Goal: Information Seeking & Learning: Learn about a topic

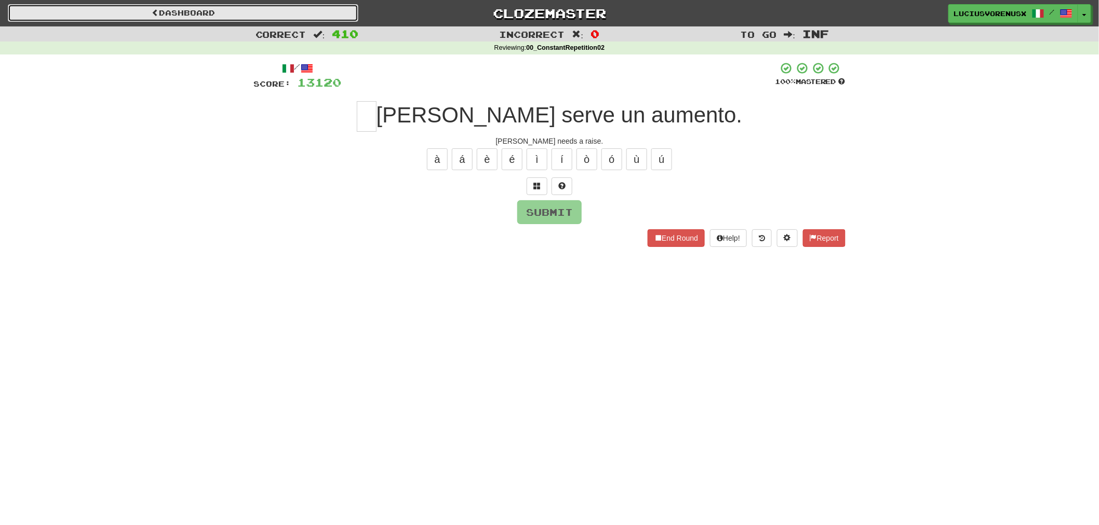
click at [236, 16] on link "Dashboard" at bounding box center [183, 13] width 350 height 18
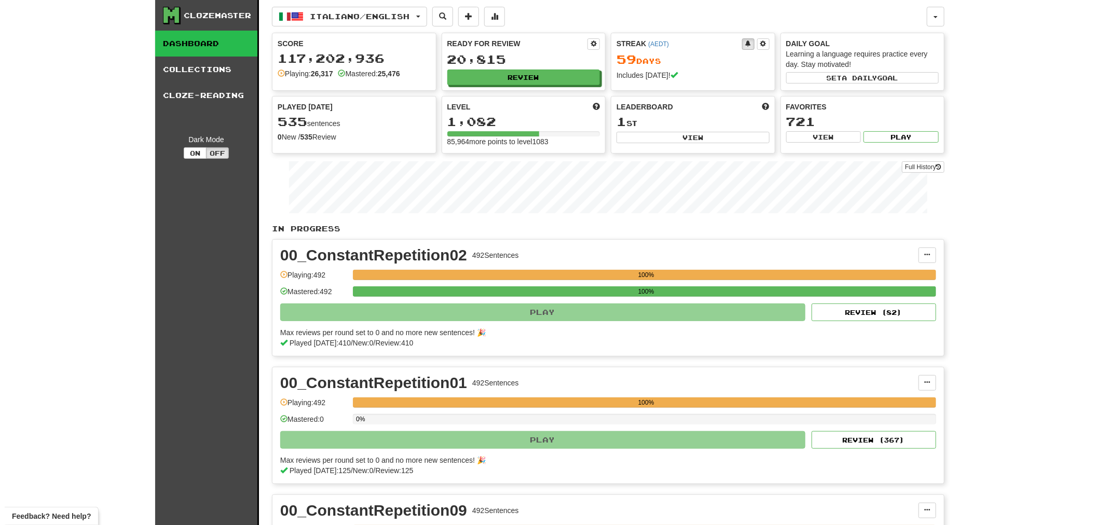
scroll to position [459, 0]
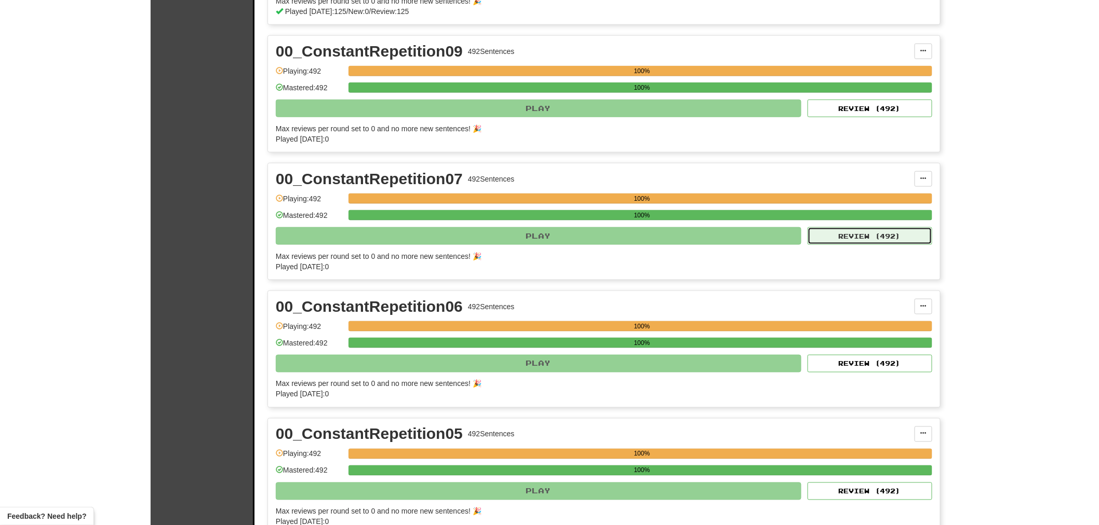
click at [861, 245] on button "Review ( 492 )" at bounding box center [869, 236] width 125 height 18
select select "********"
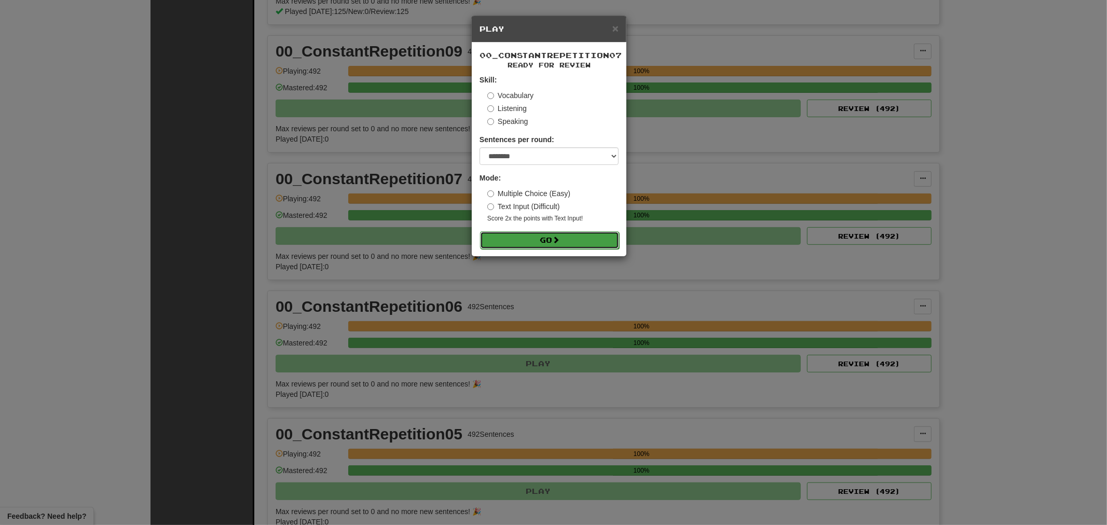
click at [591, 239] on button "Go" at bounding box center [549, 241] width 139 height 18
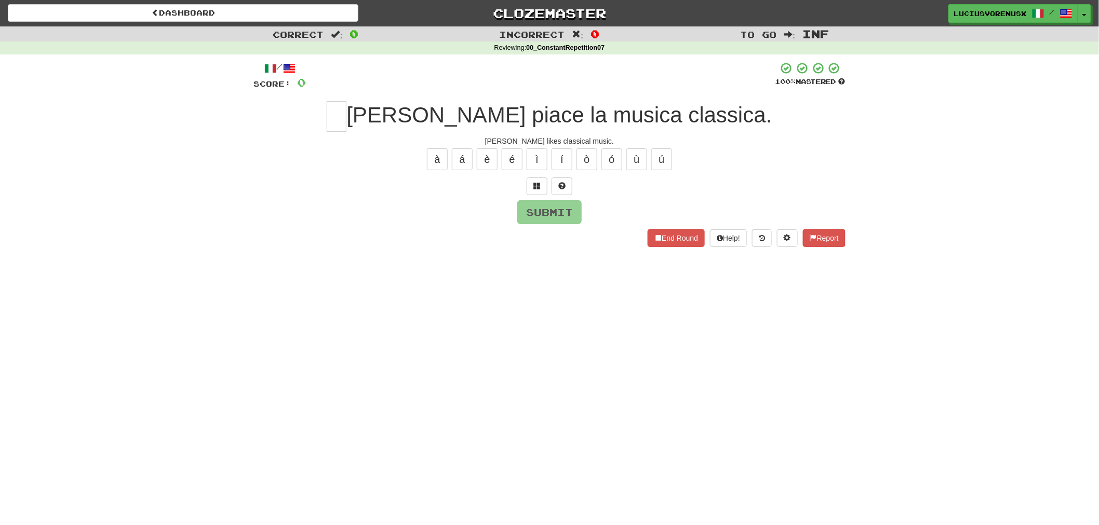
drag, startPoint x: 71, startPoint y: 271, endPoint x: 169, endPoint y: 219, distance: 110.8
click at [71, 271] on div "Dashboard Clozemaster [PERSON_NAME] / Toggle Dropdown Dashboard Leaderboard Act…" at bounding box center [549, 262] width 1099 height 525
click at [346, 112] on input "text" at bounding box center [337, 116] width 20 height 31
type input "*"
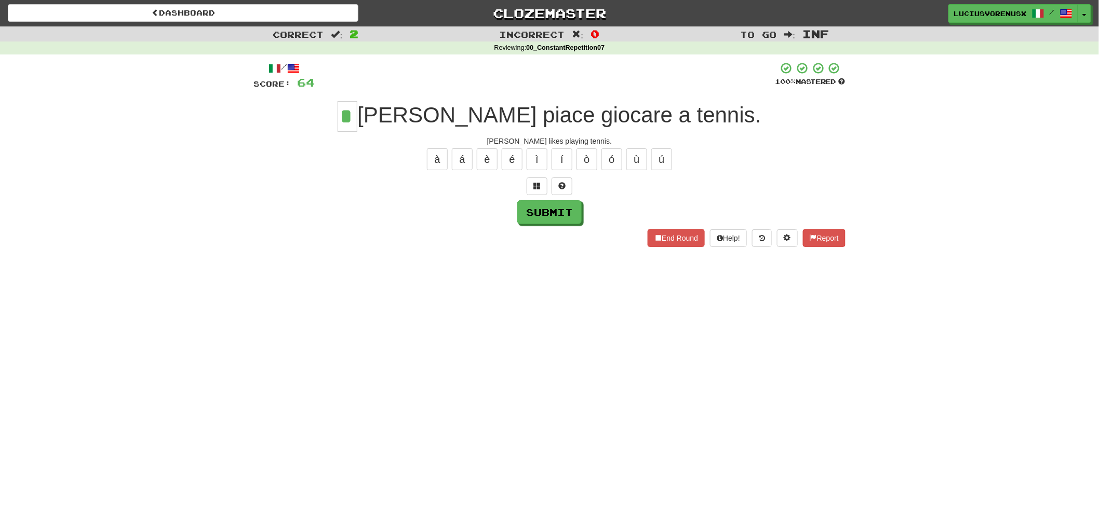
type input "*"
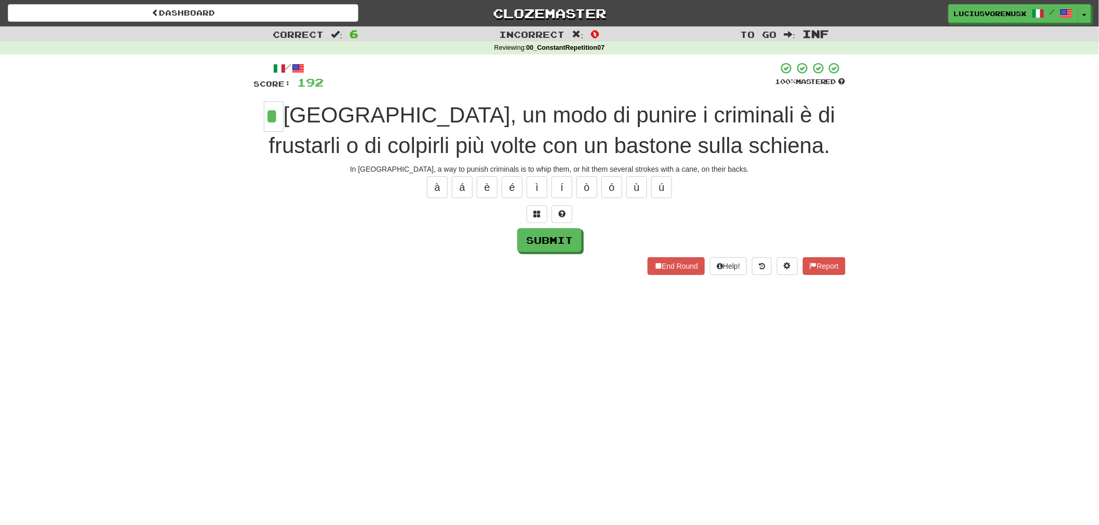
type input "*"
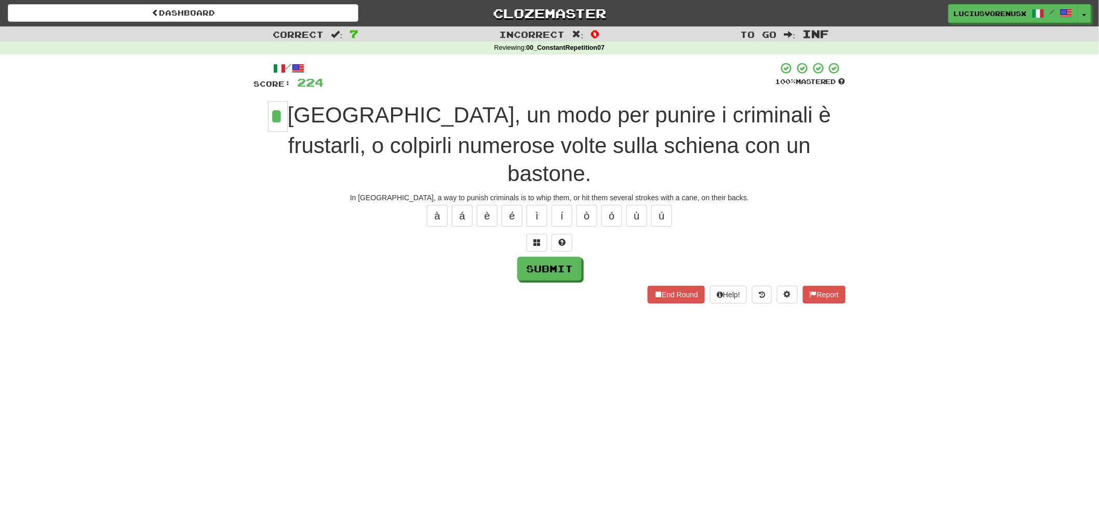
type input "*"
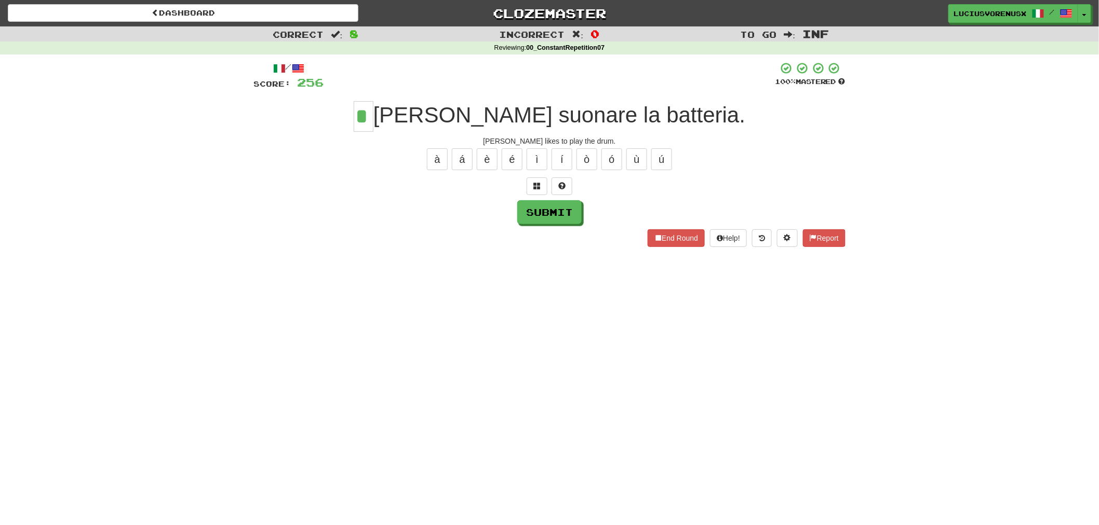
type input "*"
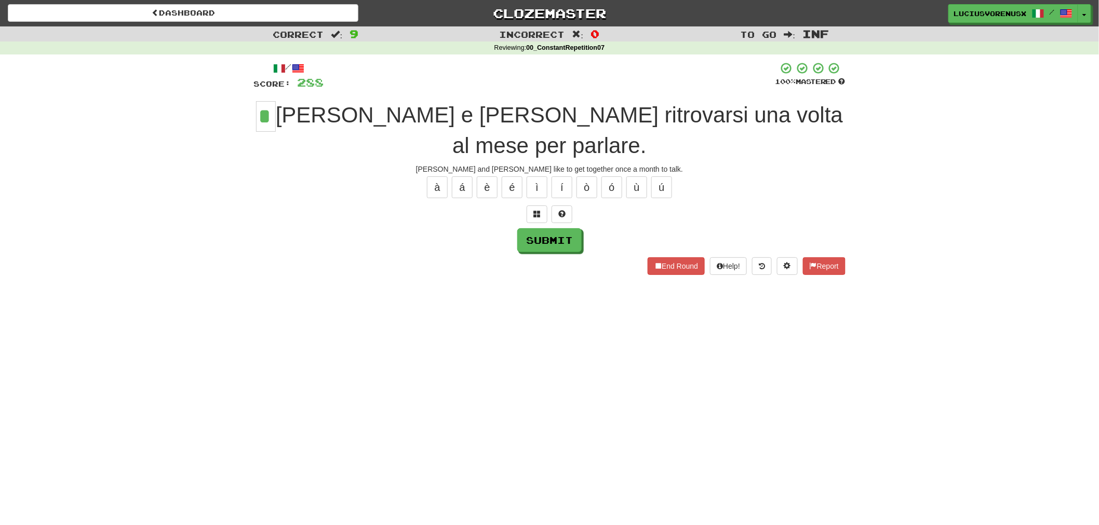
type input "*"
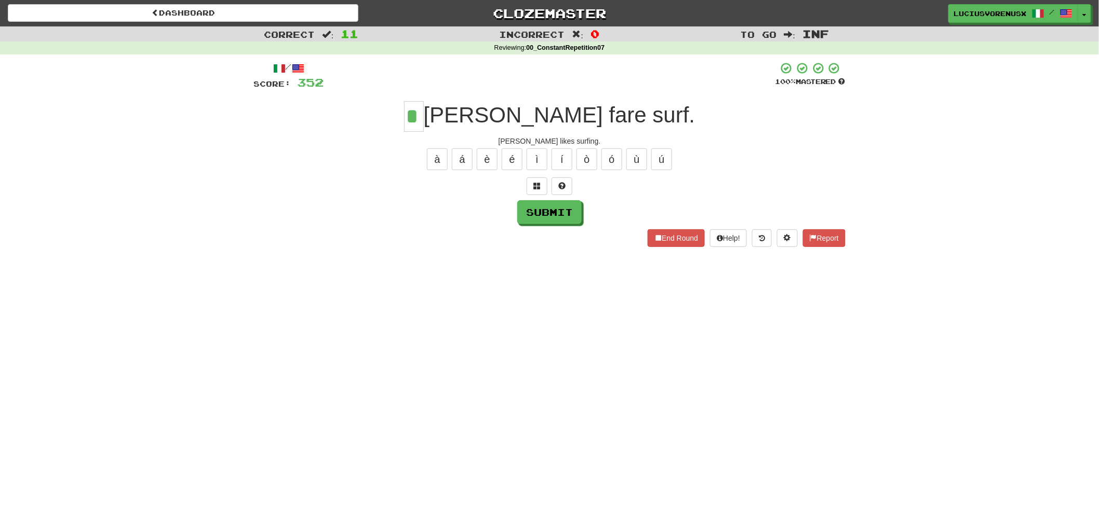
type input "*"
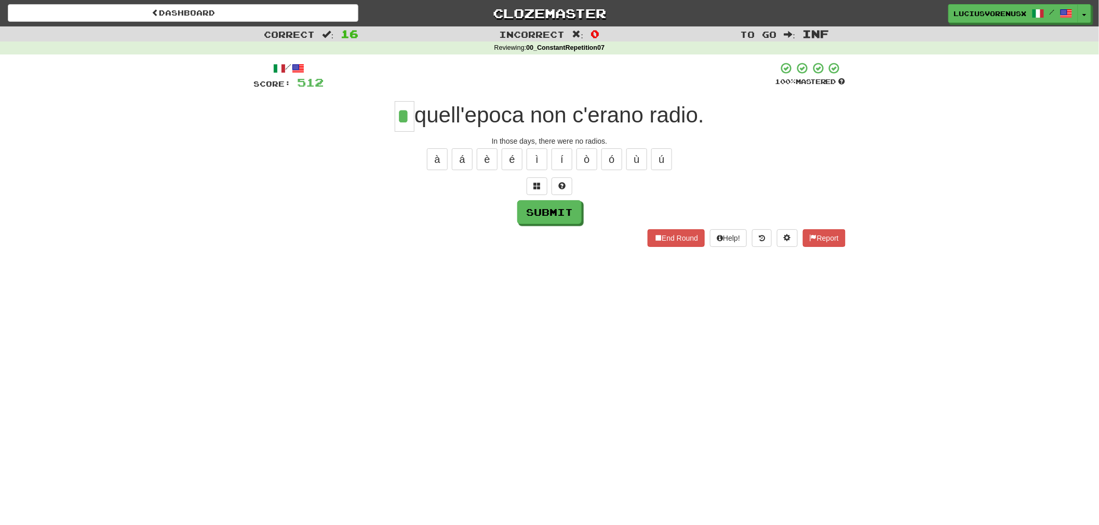
type input "*"
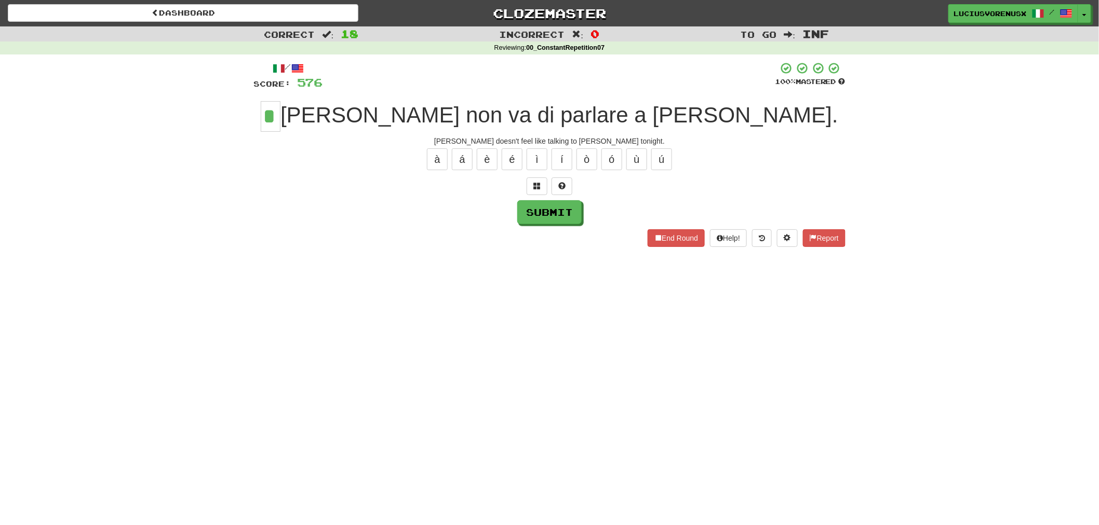
type input "*"
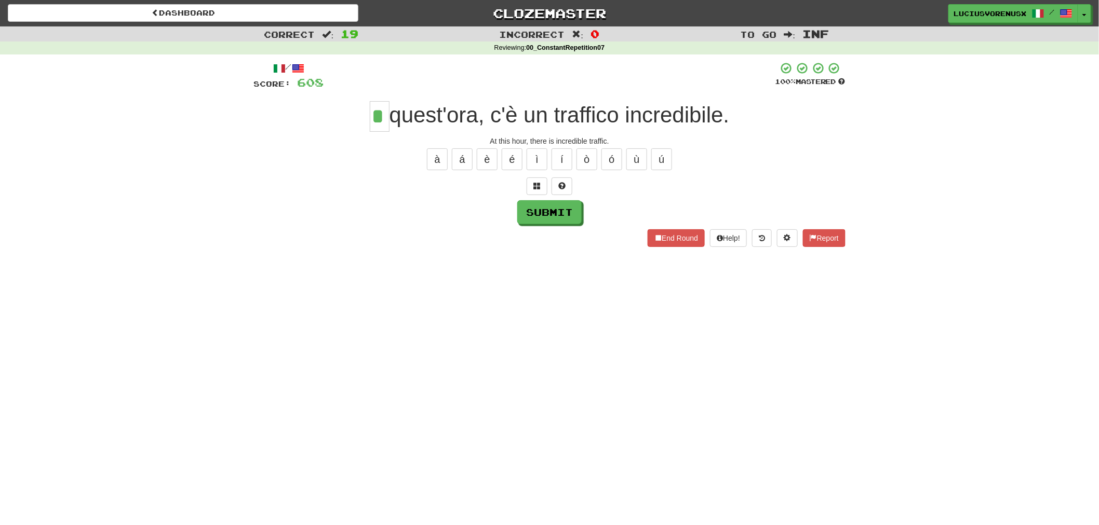
type input "*"
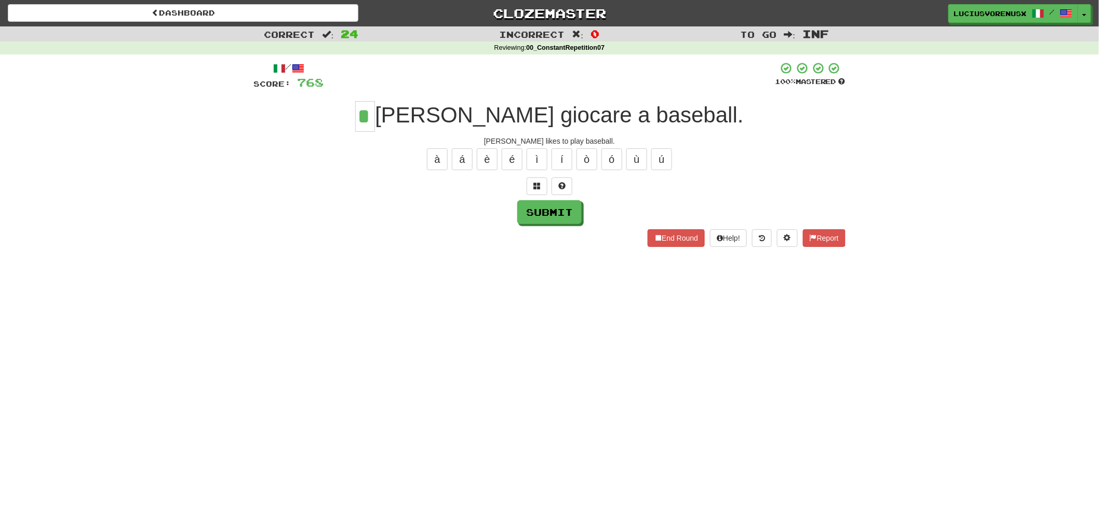
type input "*"
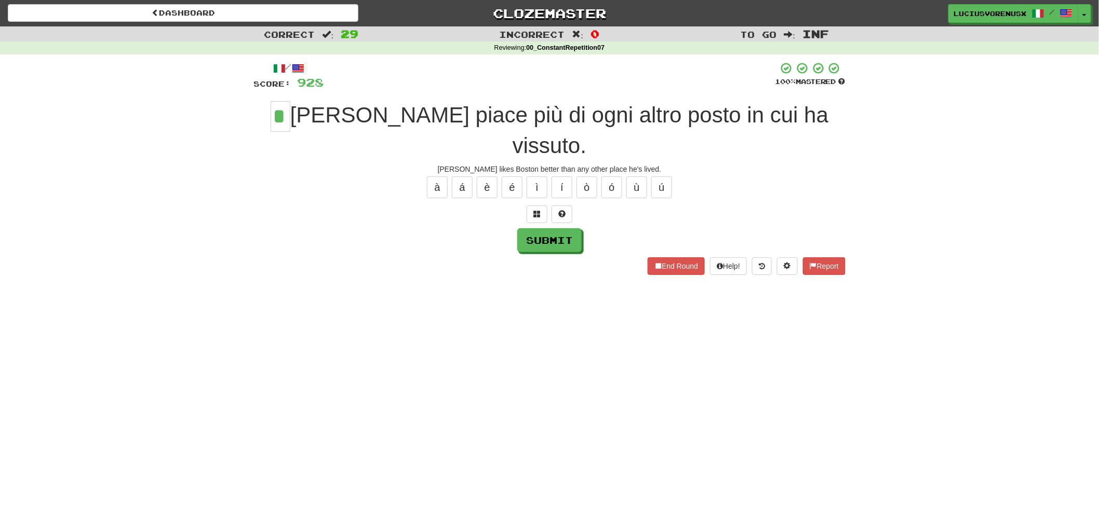
type input "*"
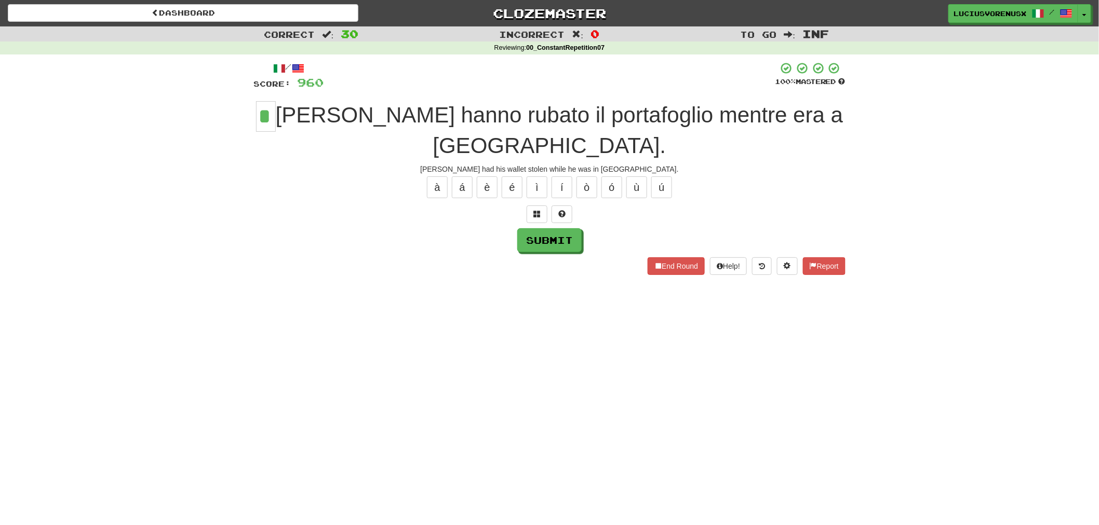
type input "*"
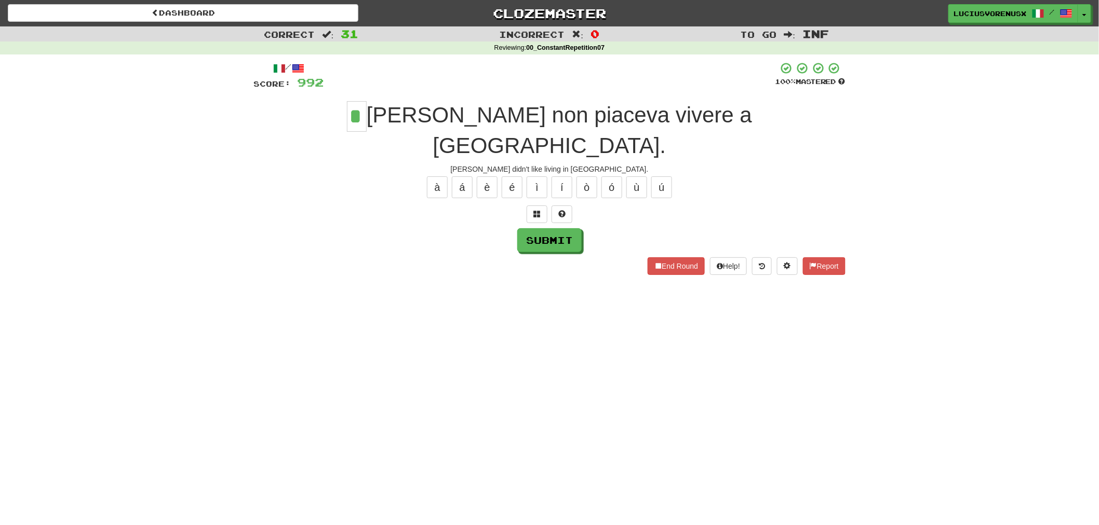
type input "*"
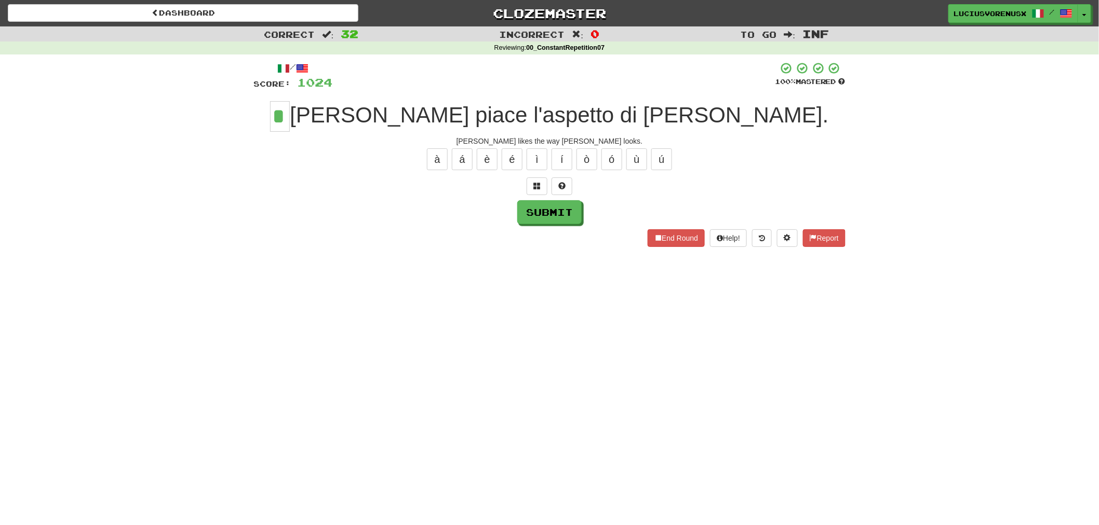
type input "*"
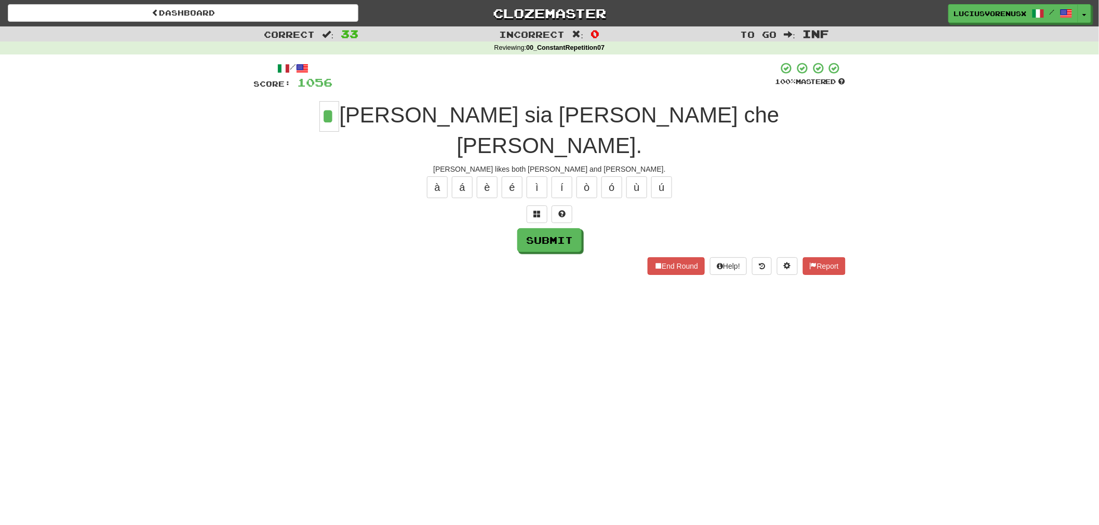
type input "*"
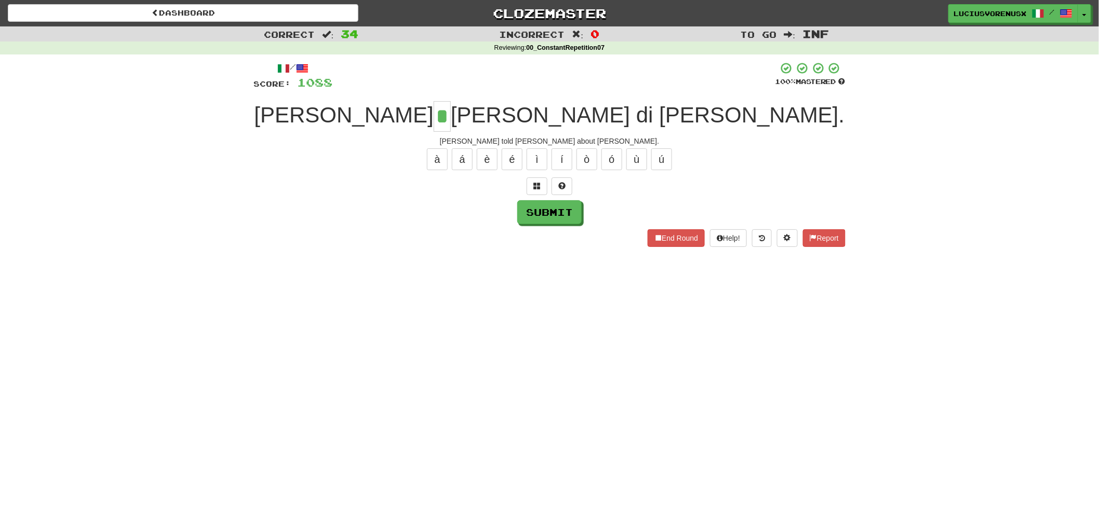
type input "*"
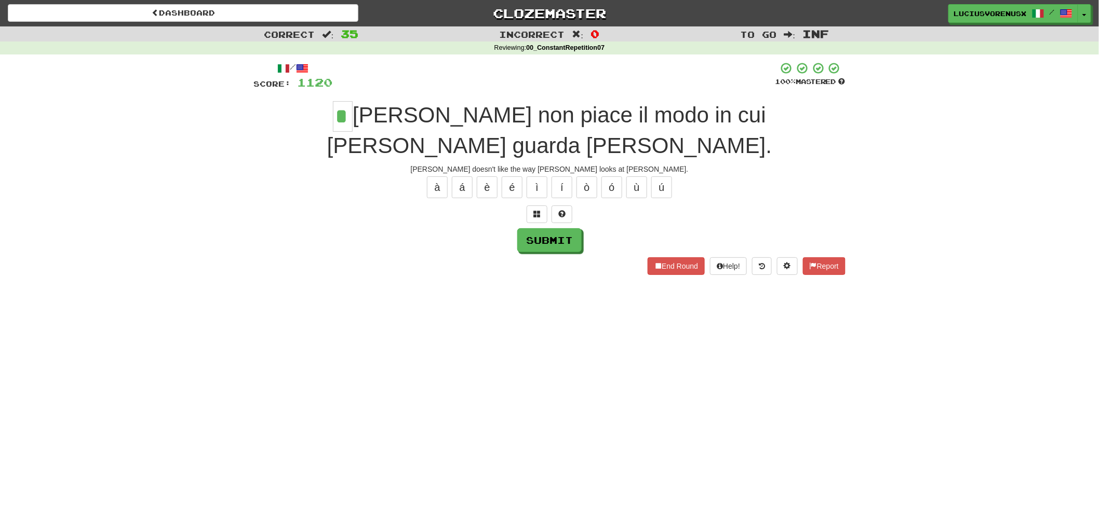
type input "*"
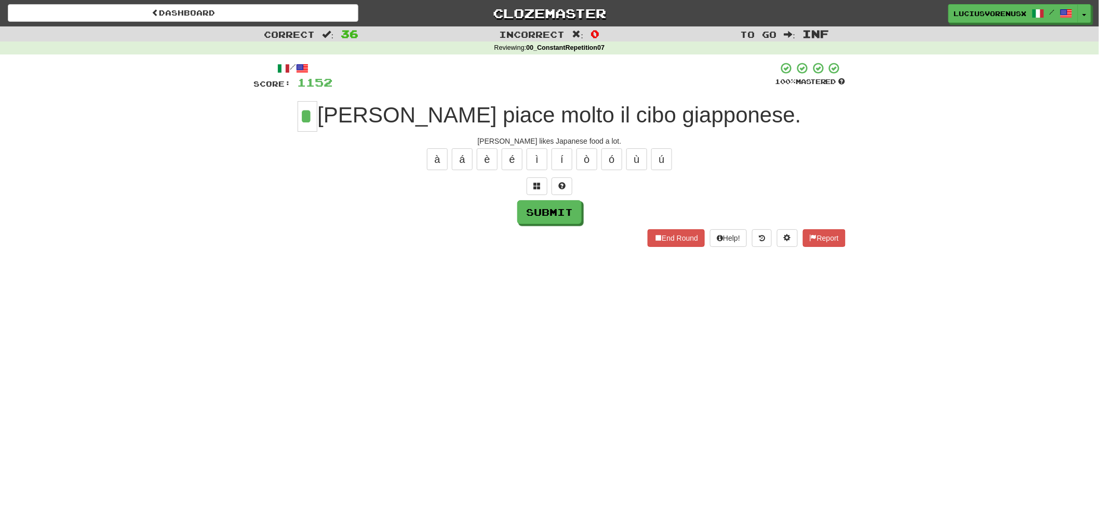
type input "*"
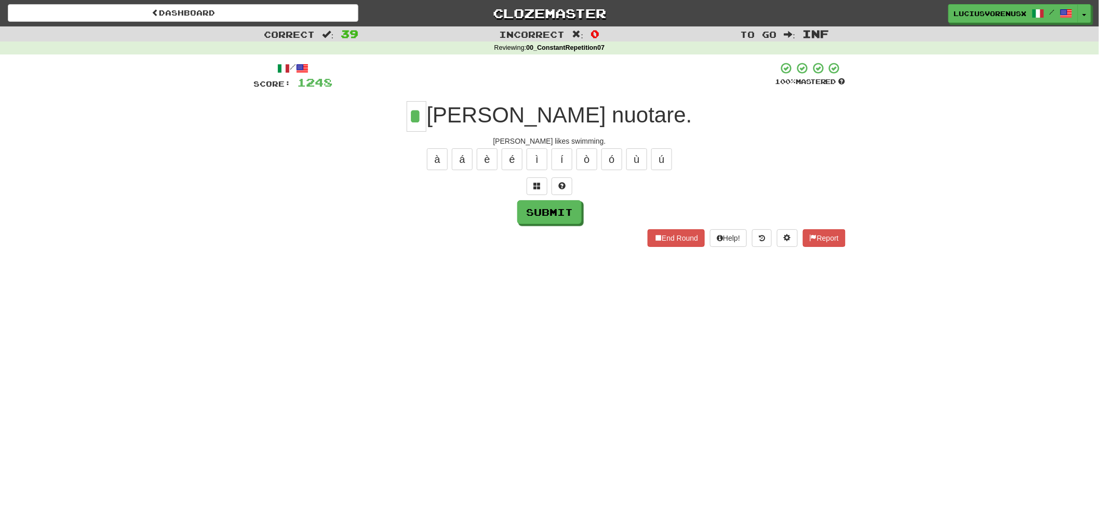
type input "*"
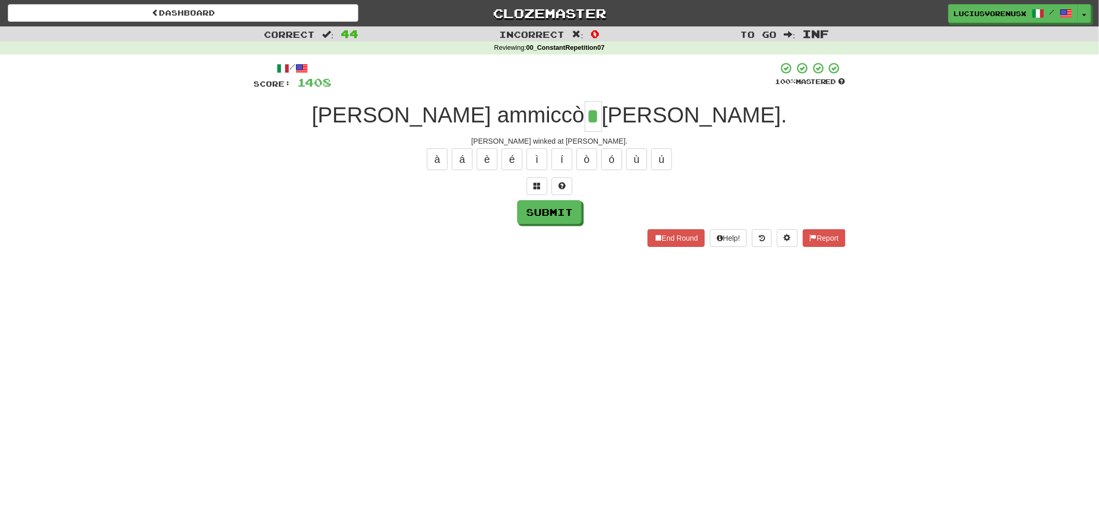
type input "*"
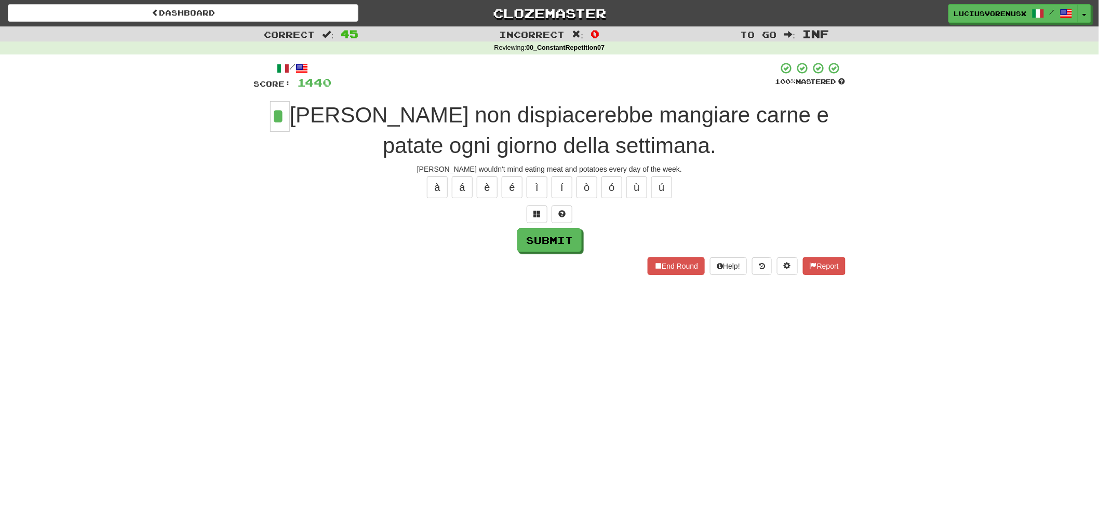
type input "*"
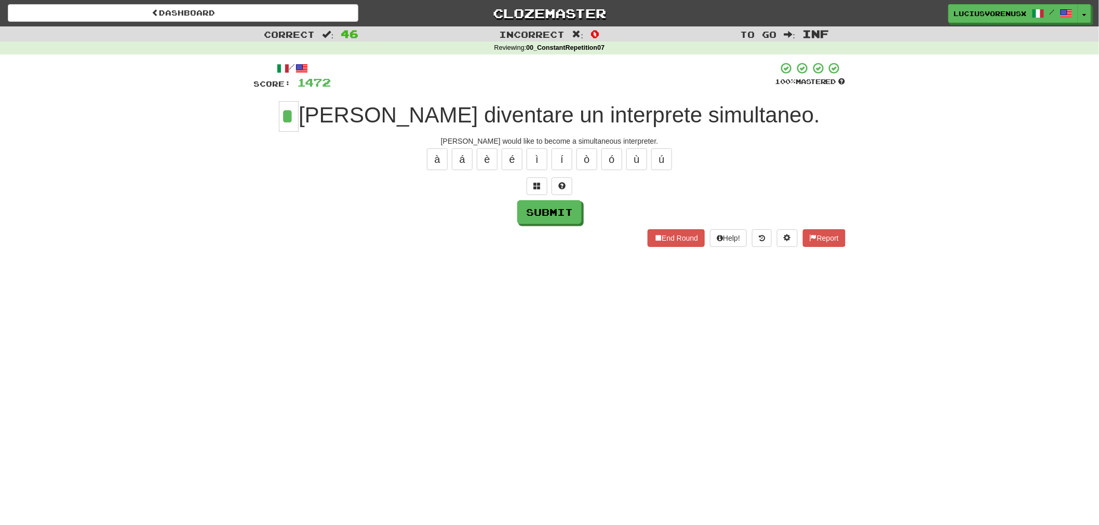
type input "*"
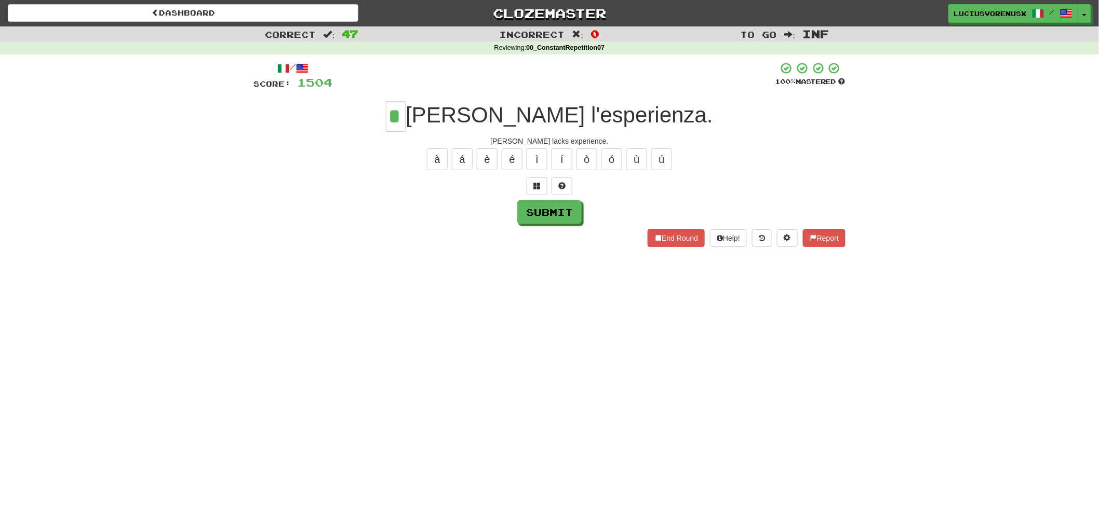
type input "*"
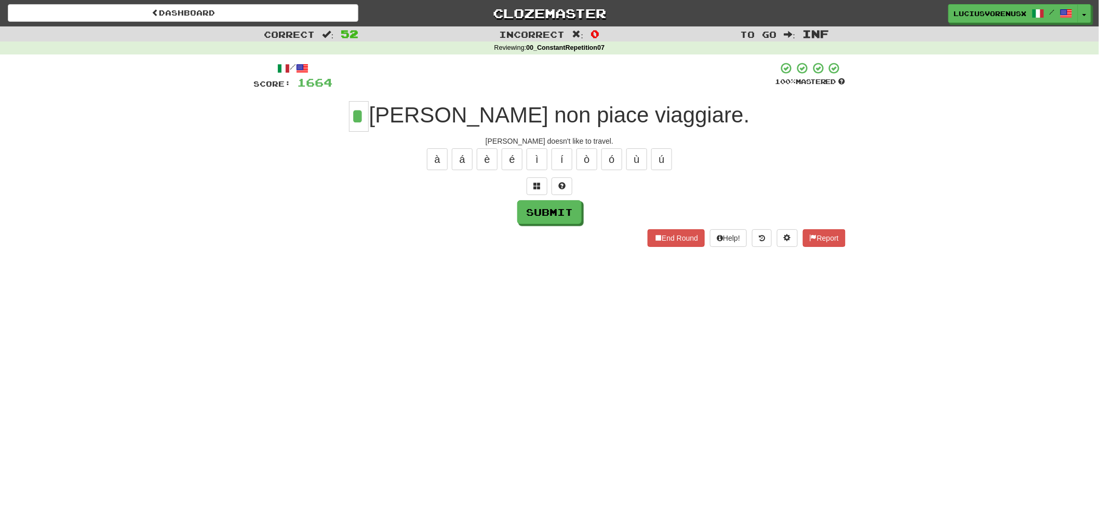
type input "*"
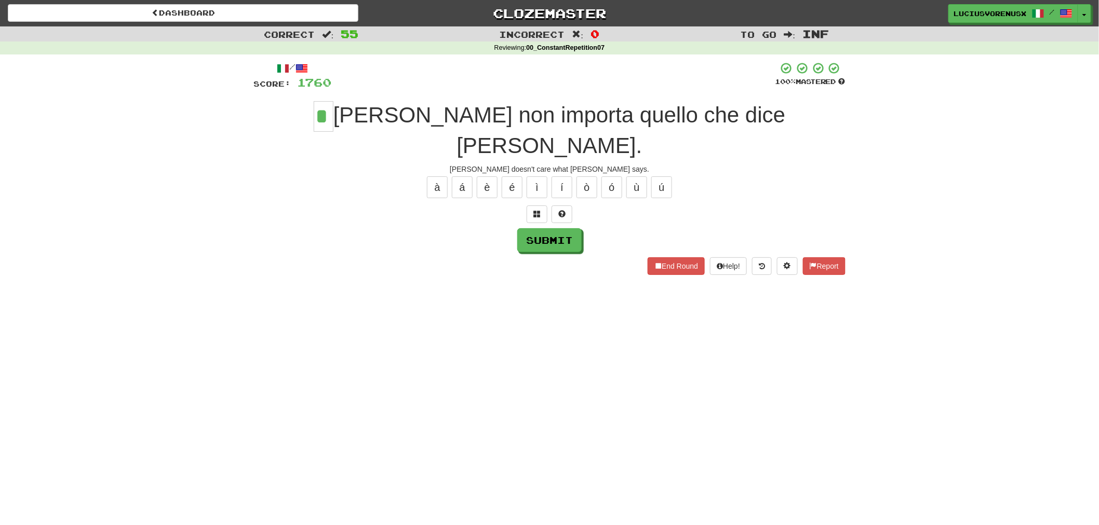
type input "*"
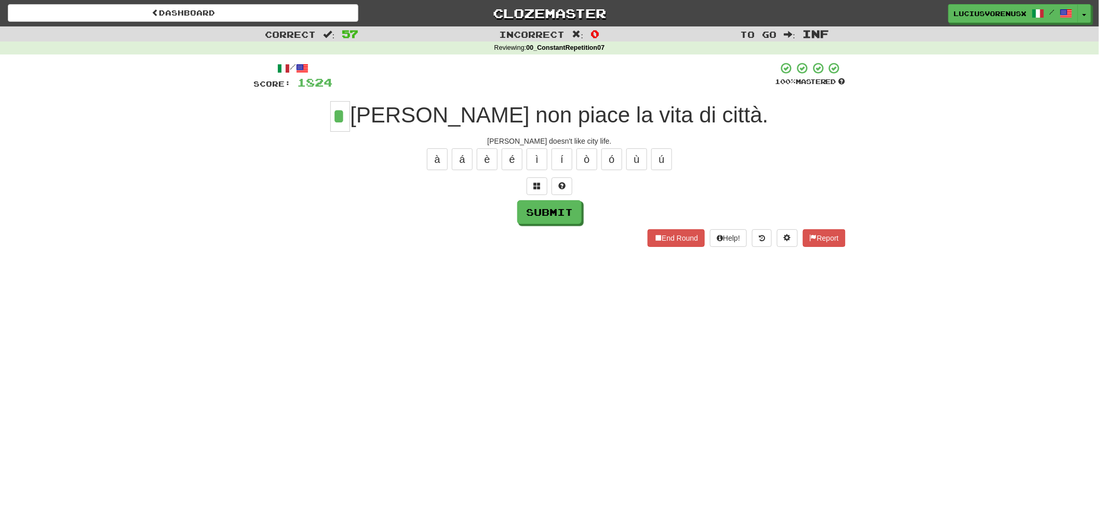
type input "*"
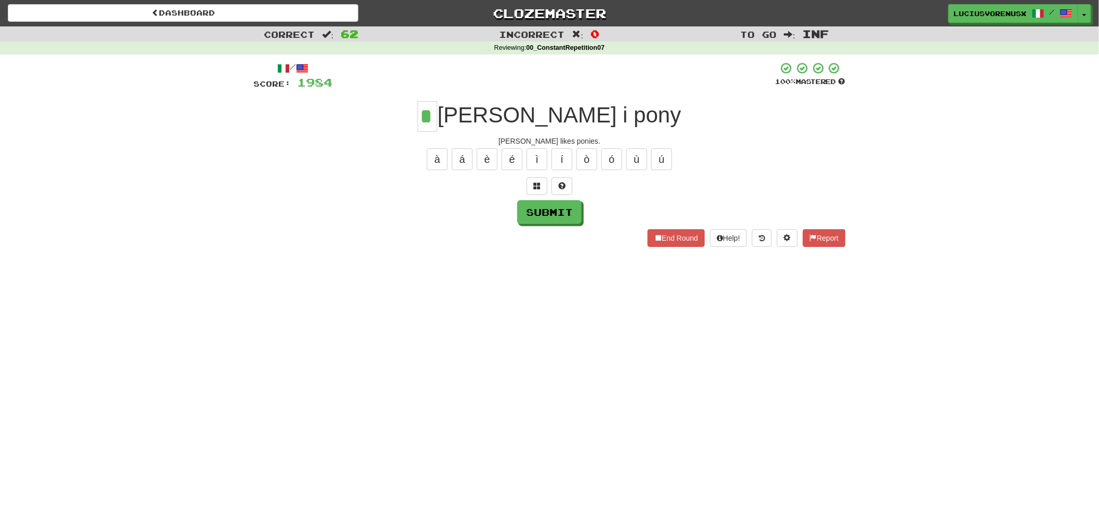
type input "*"
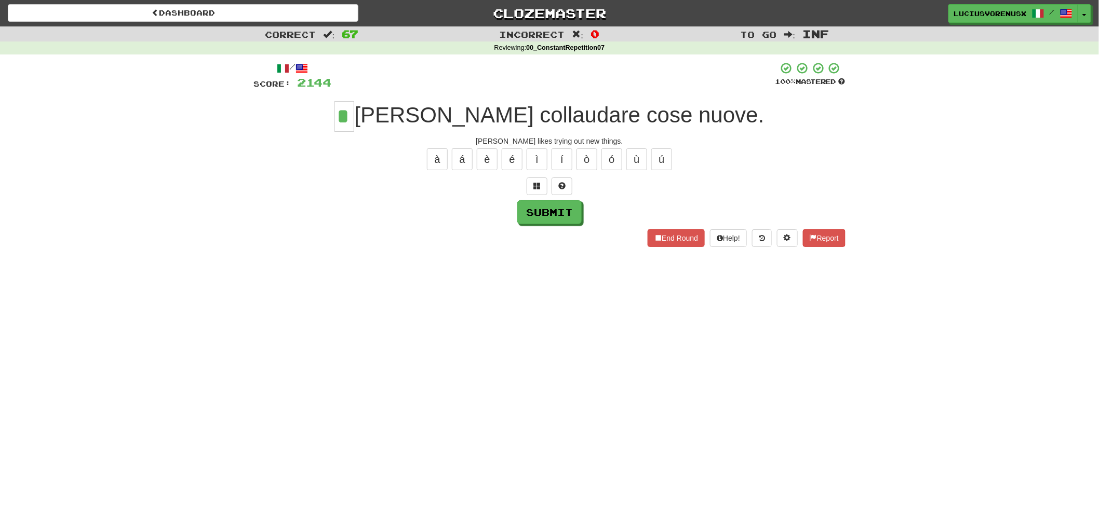
type input "*"
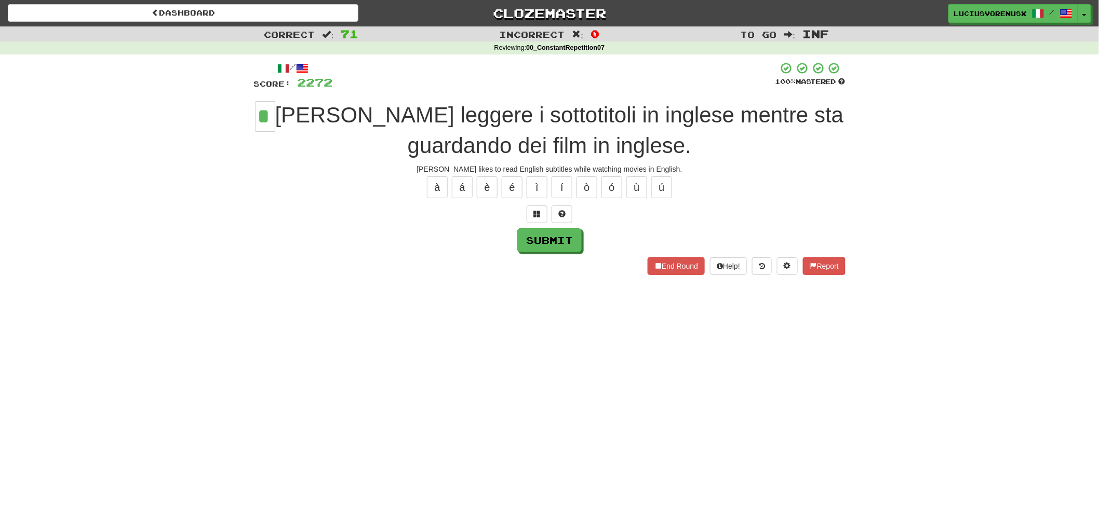
type input "*"
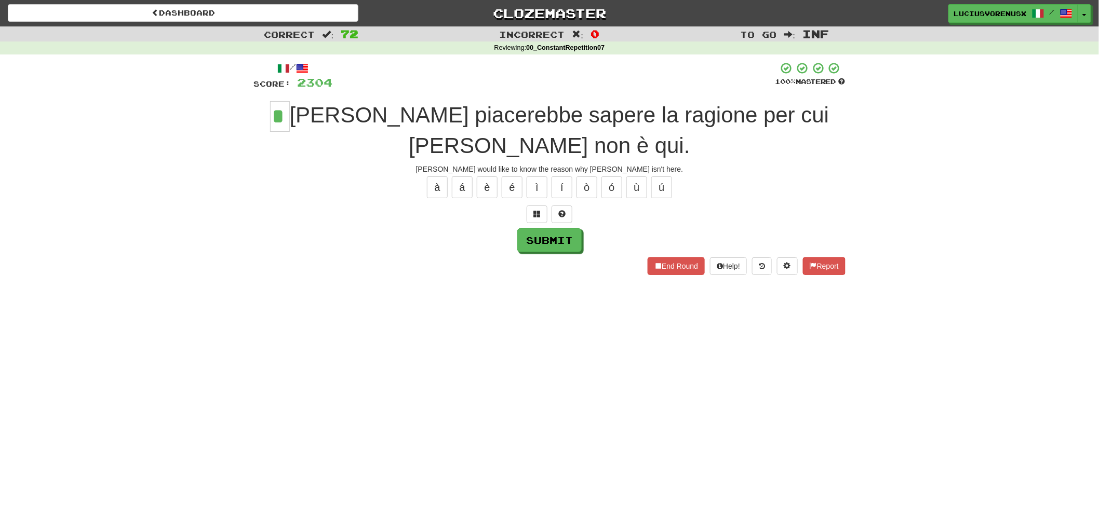
type input "*"
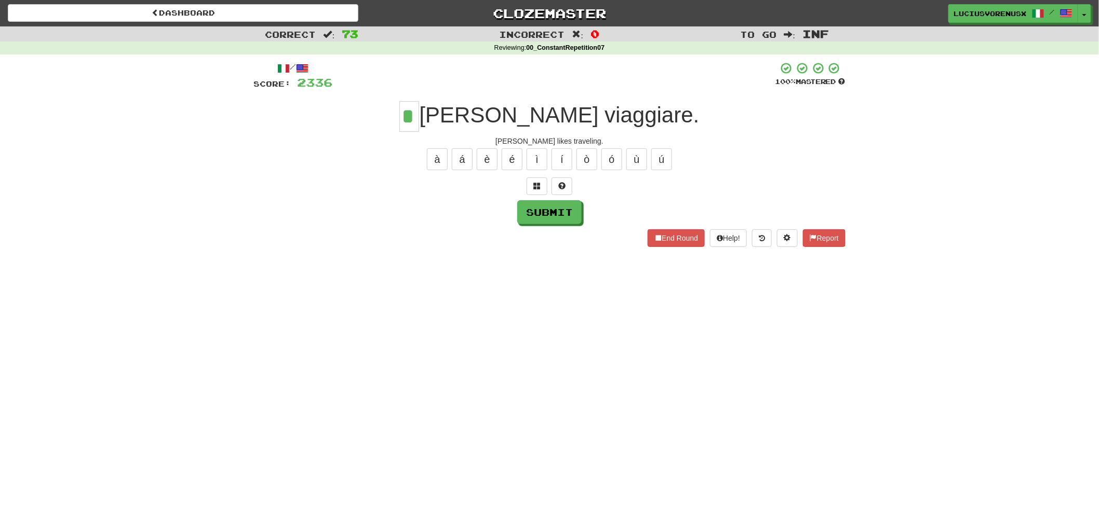
type input "*"
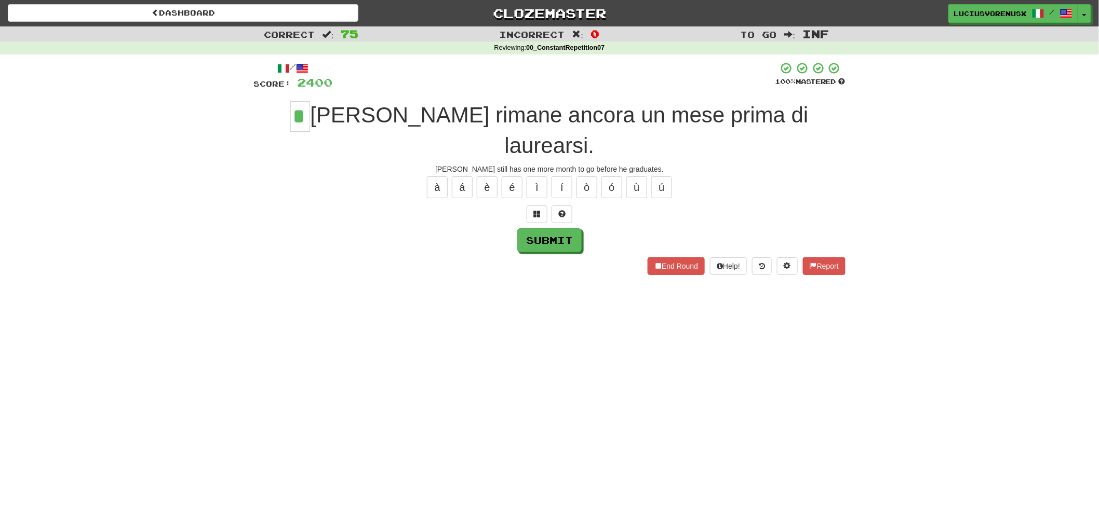
type input "*"
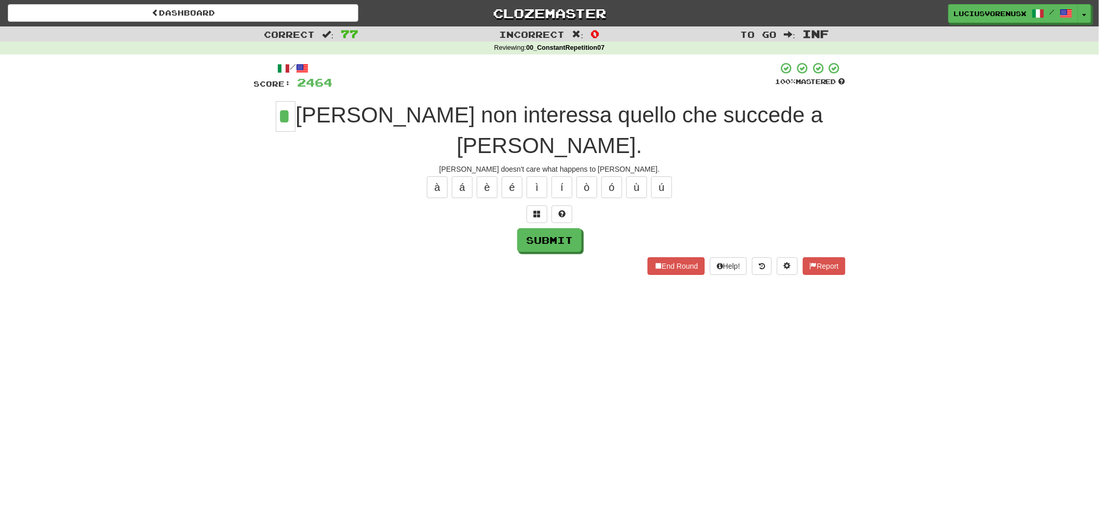
type input "*"
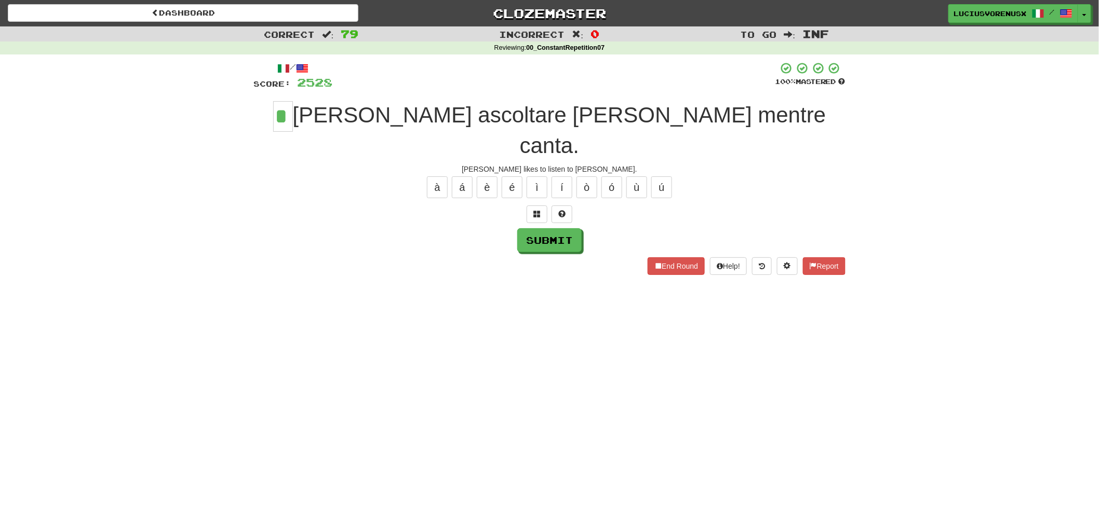
type input "*"
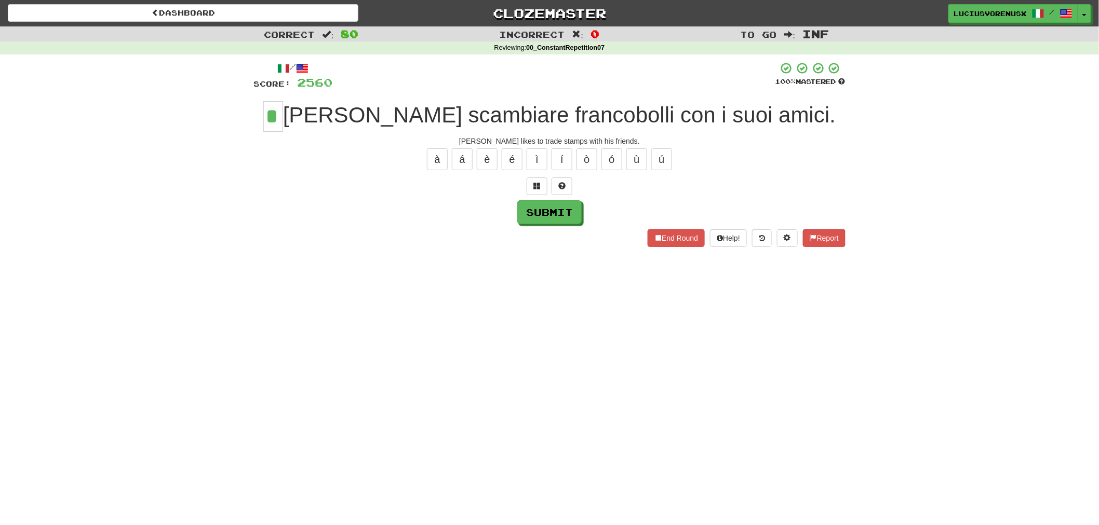
type input "*"
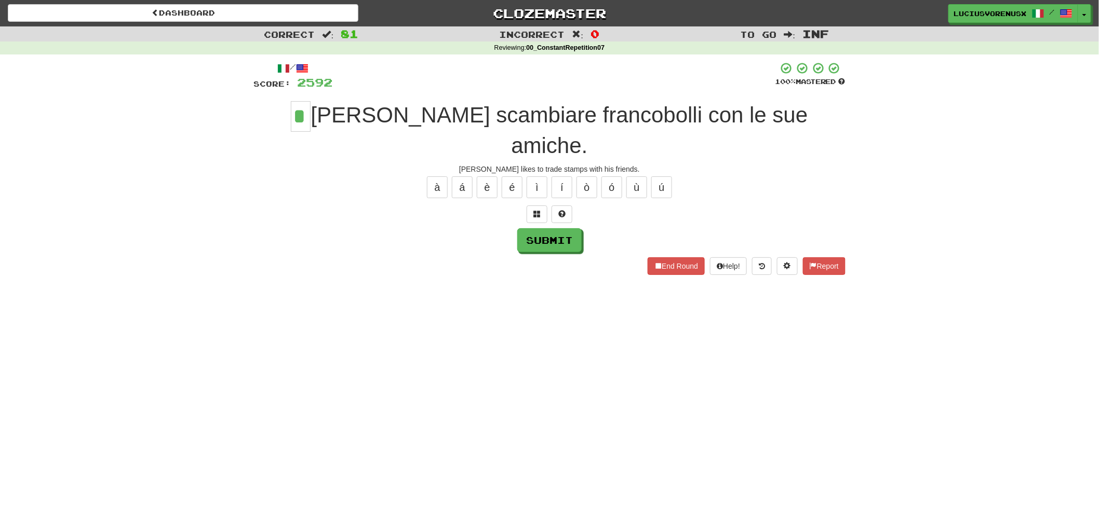
type input "*"
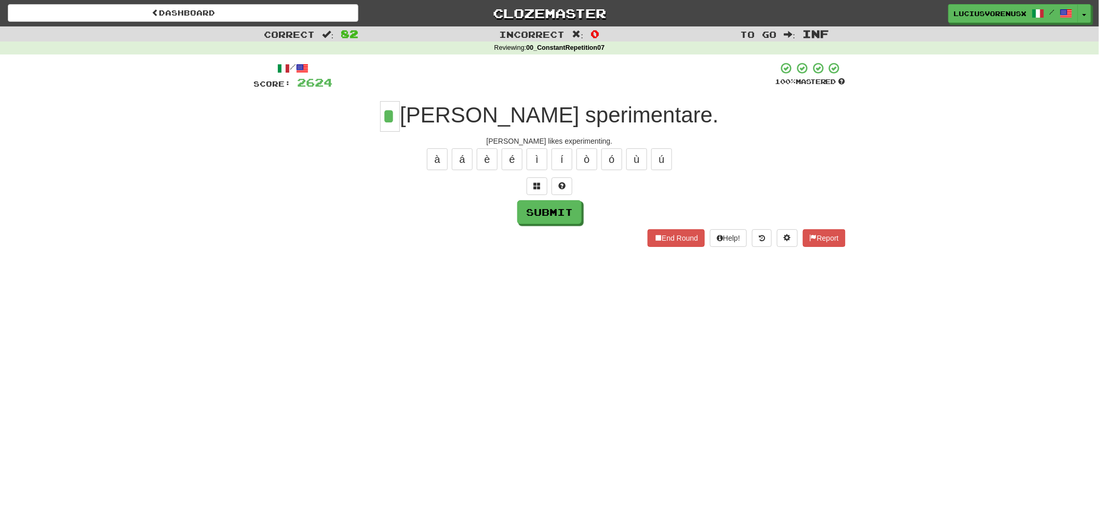
type input "*"
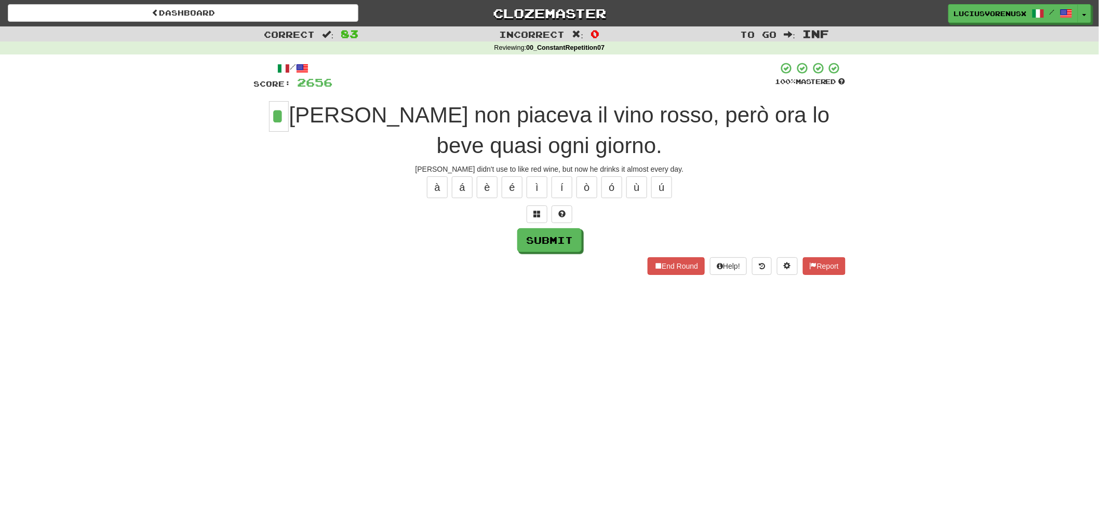
type input "*"
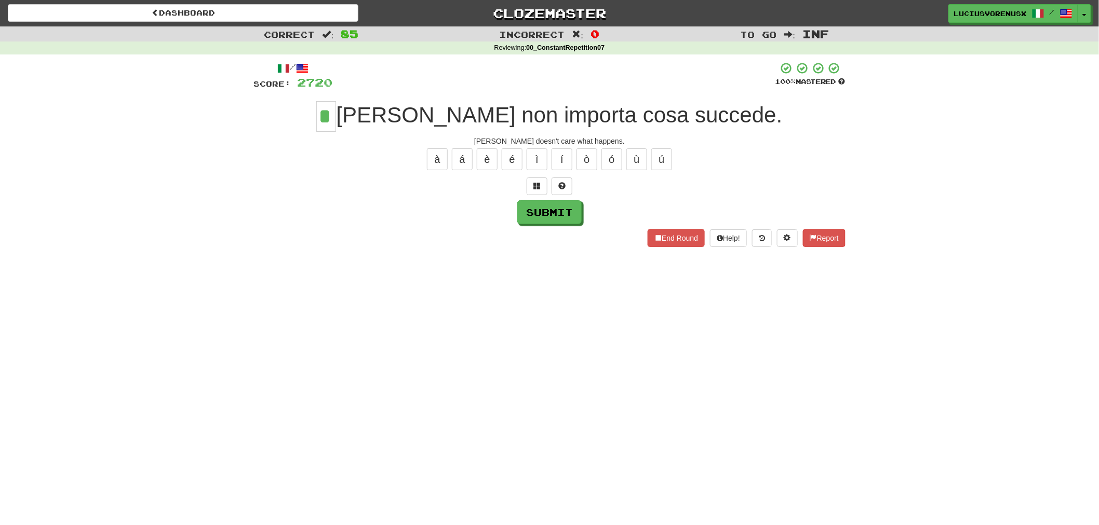
type input "*"
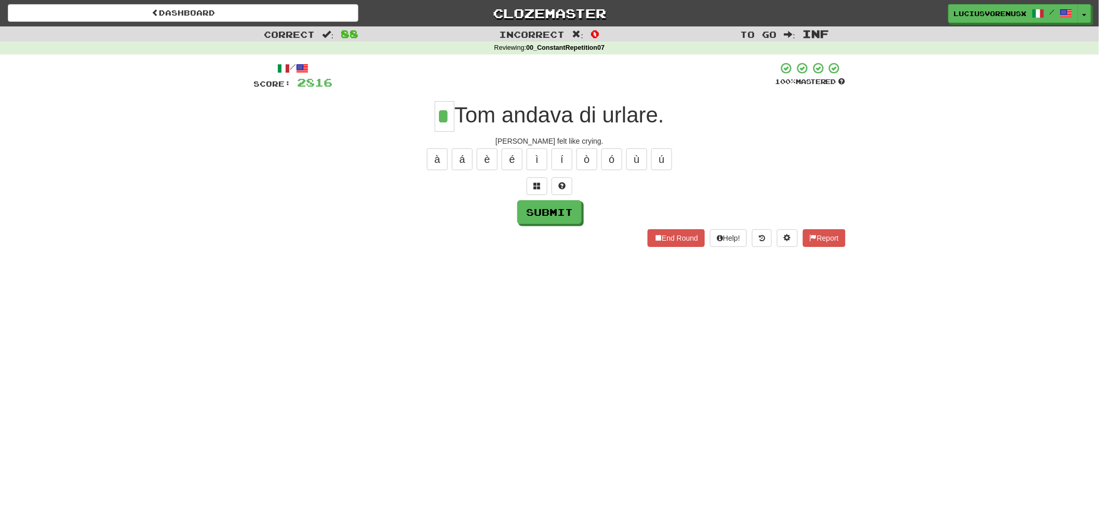
type input "*"
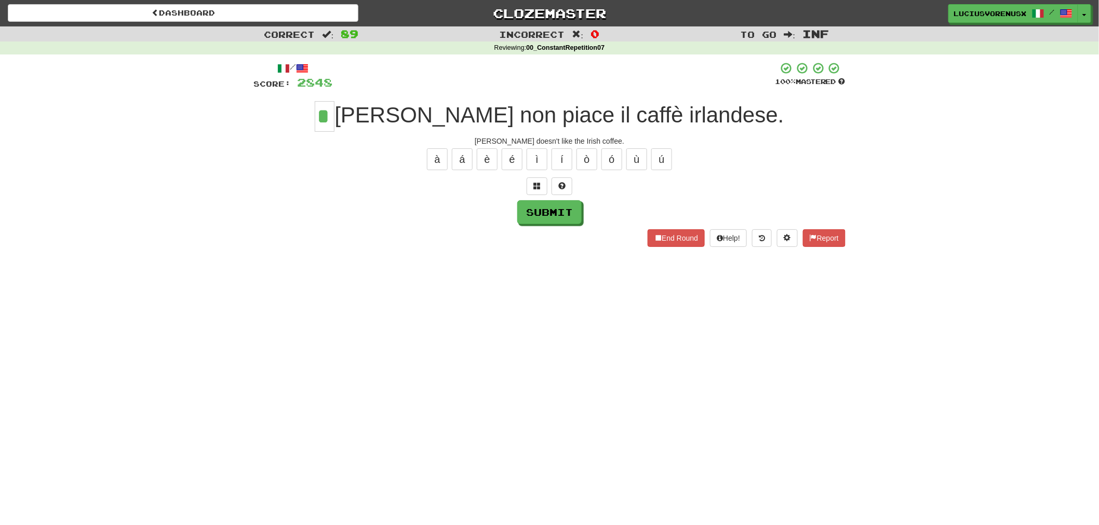
type input "*"
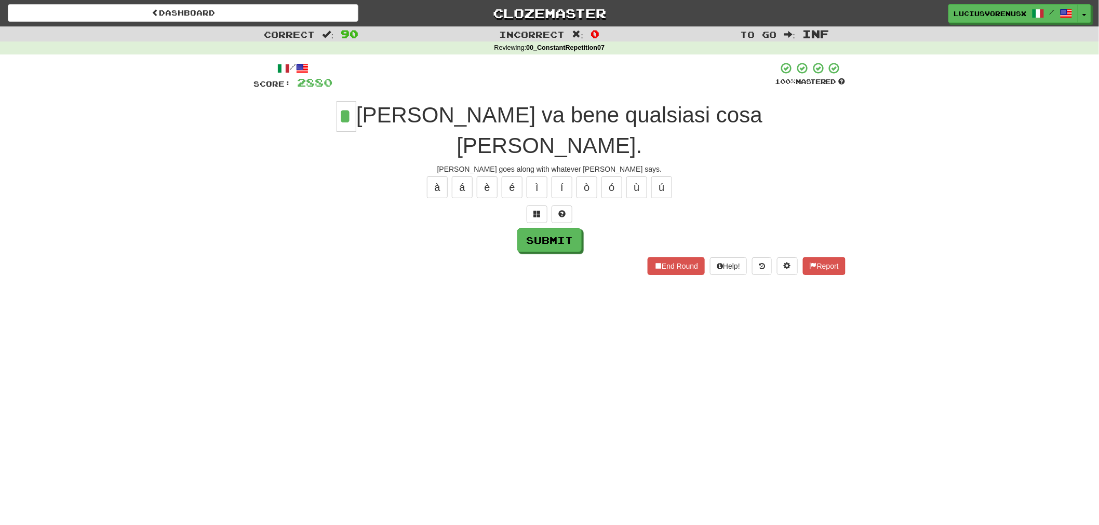
type input "*"
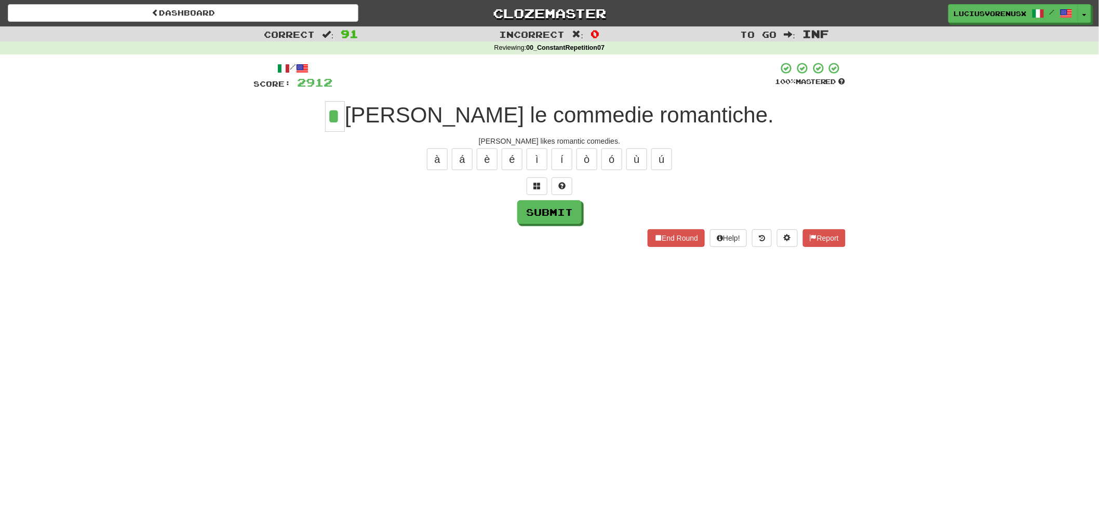
type input "*"
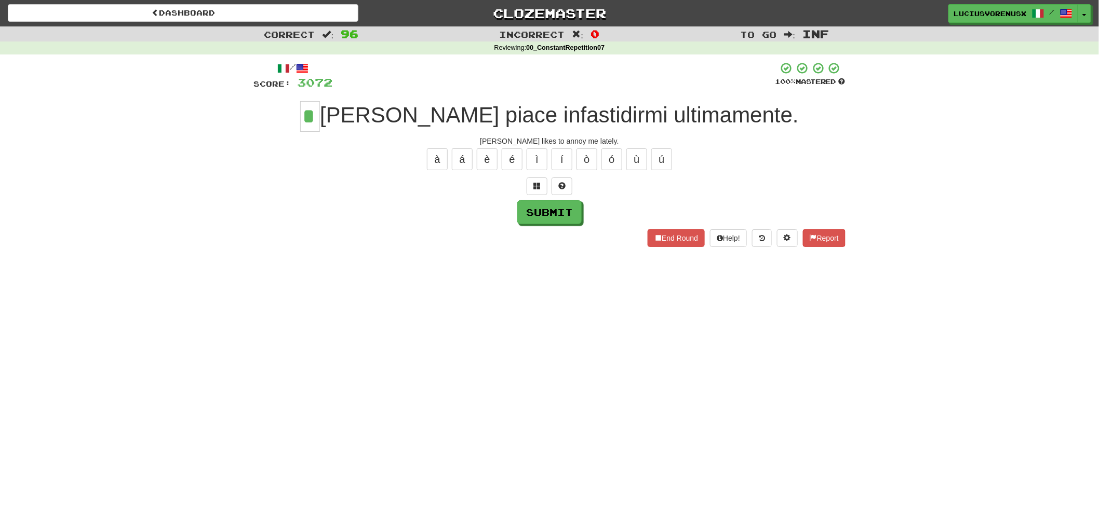
type input "*"
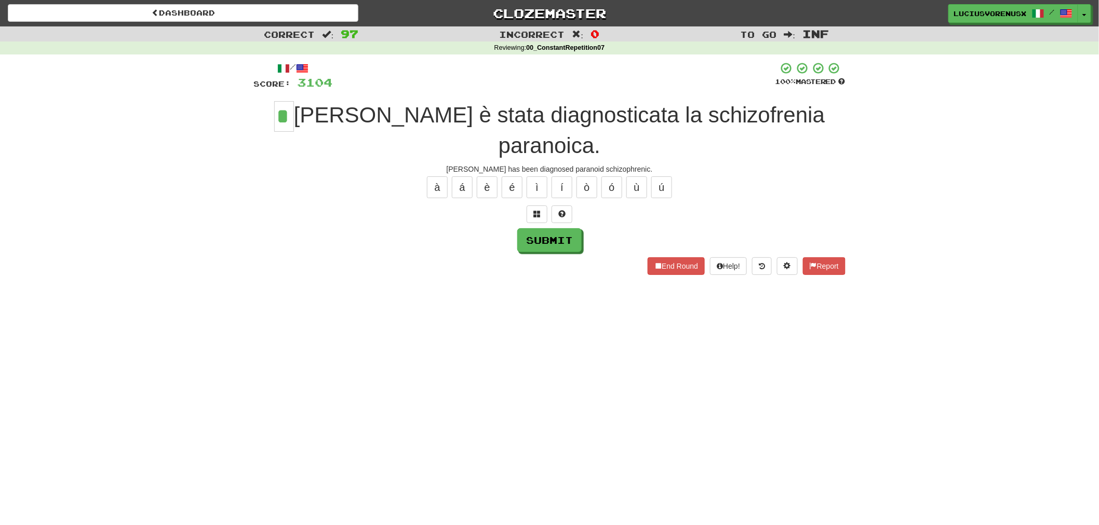
type input "*"
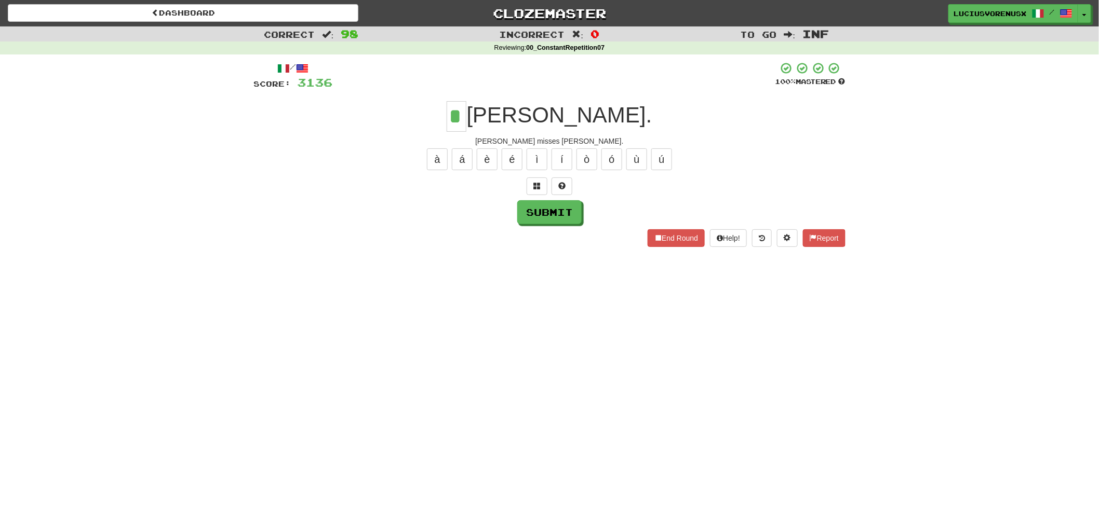
type input "*"
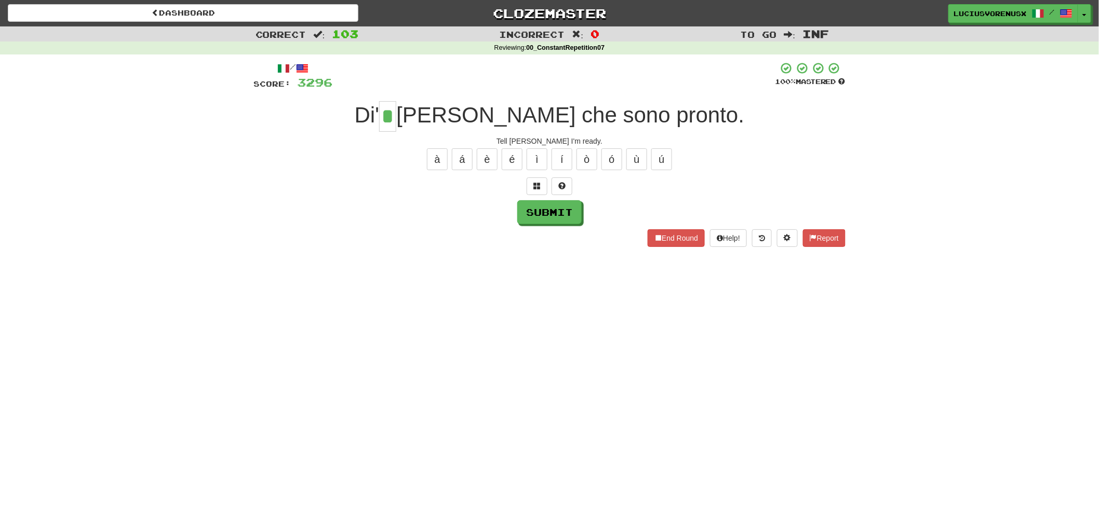
type input "*"
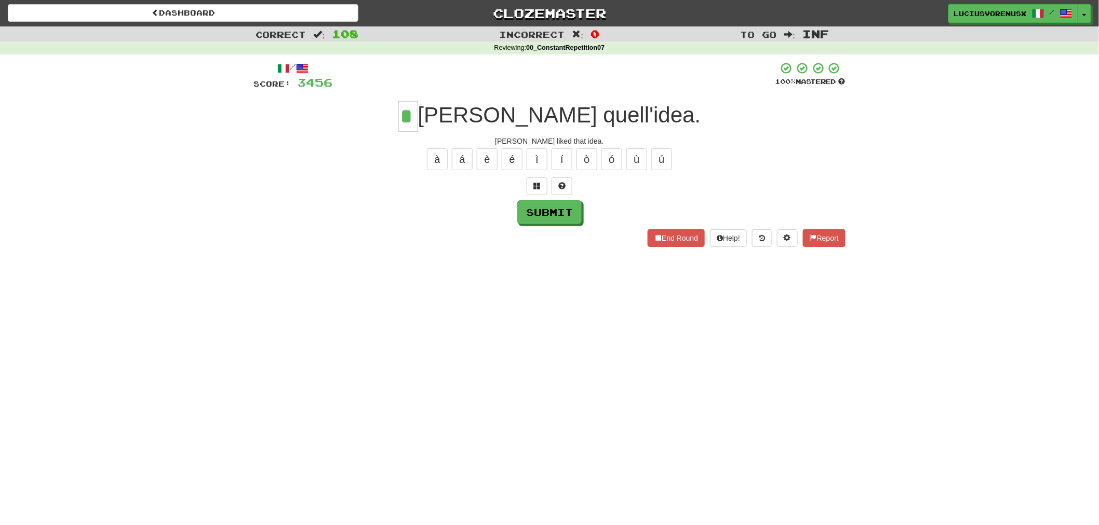
type input "*"
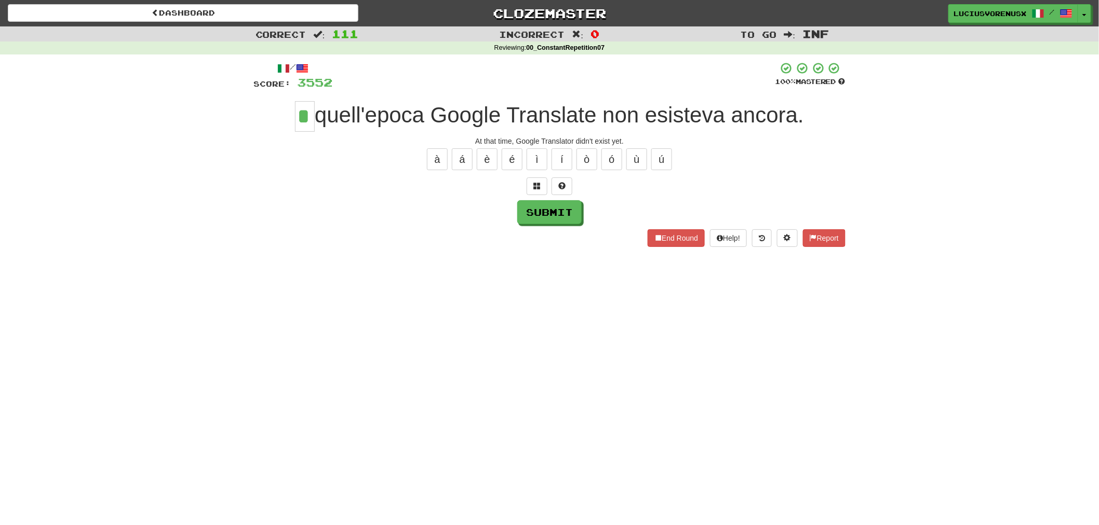
type input "*"
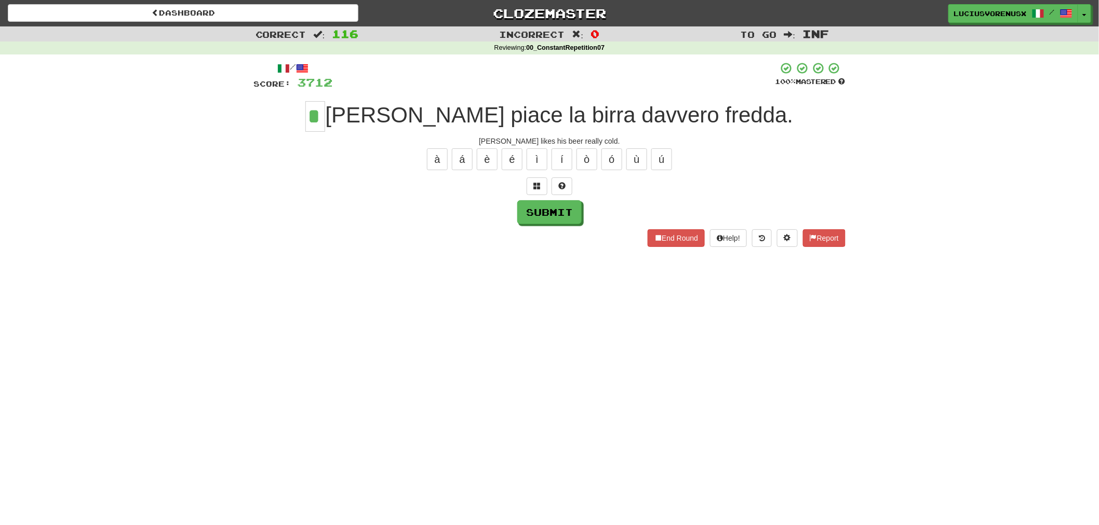
type input "*"
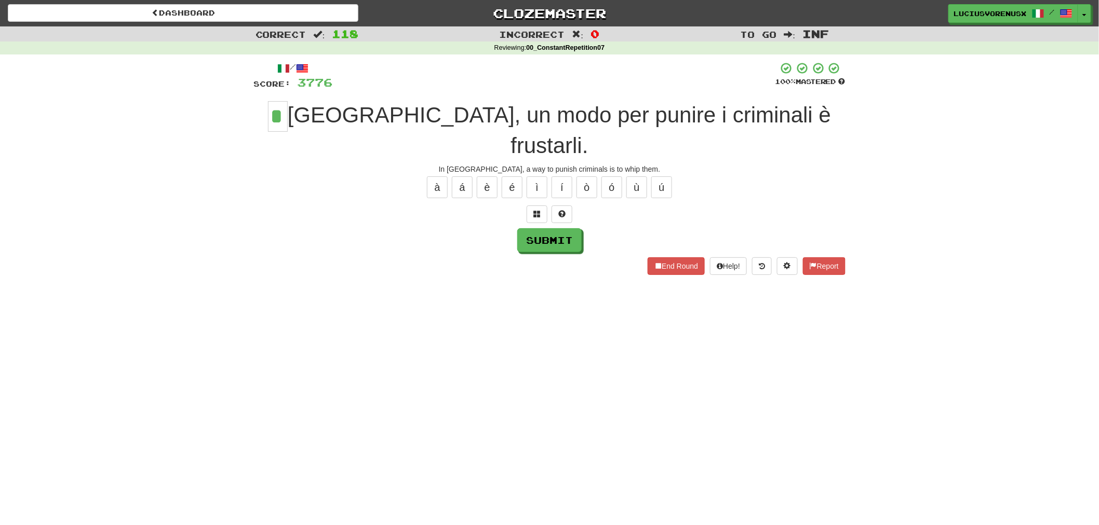
type input "*"
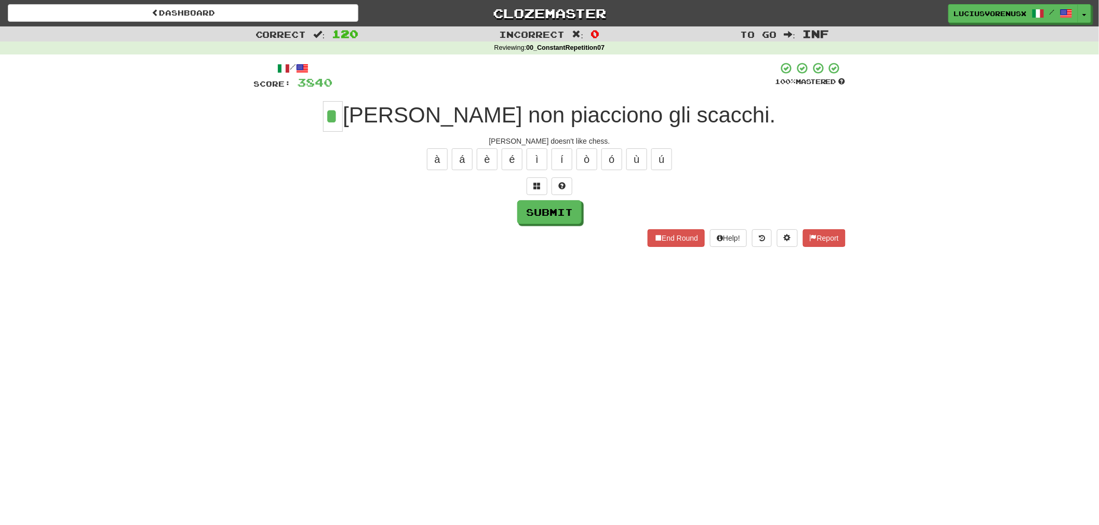
type input "*"
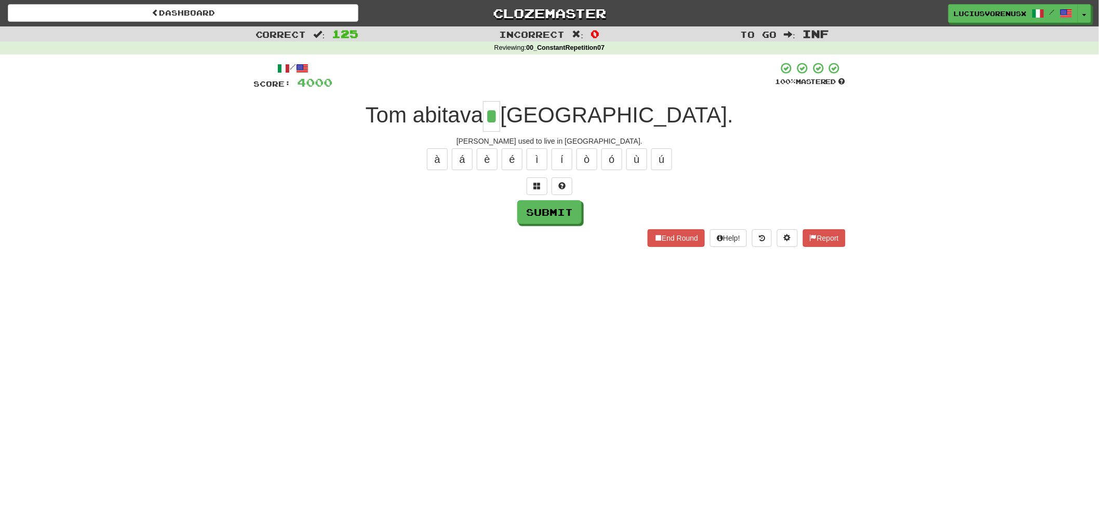
type input "*"
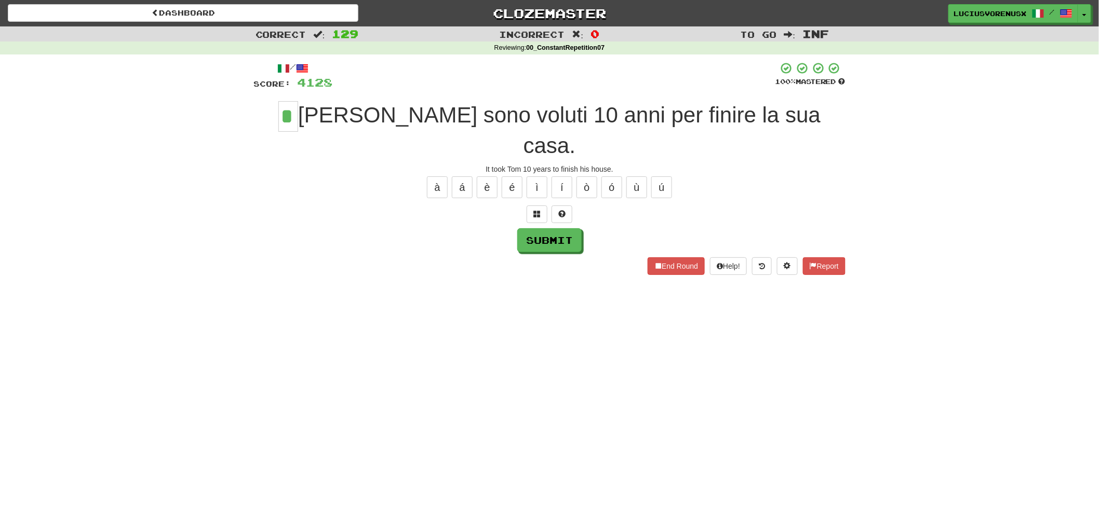
type input "*"
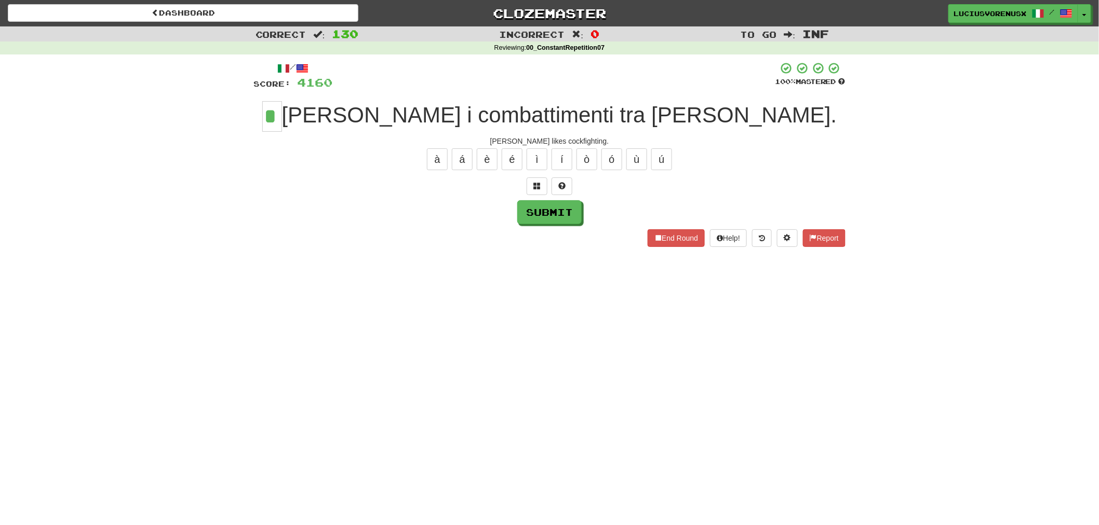
type input "*"
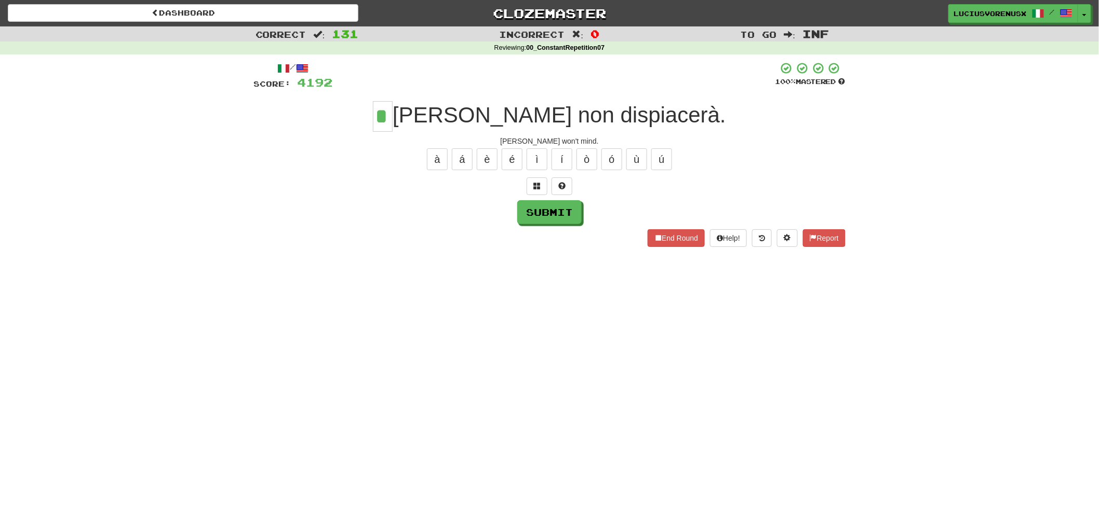
type input "*"
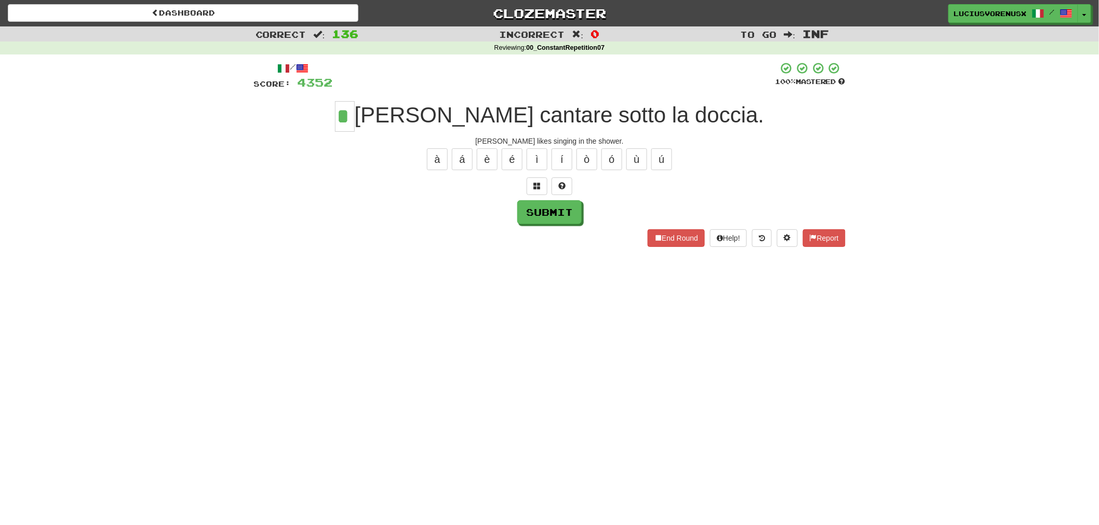
type input "*"
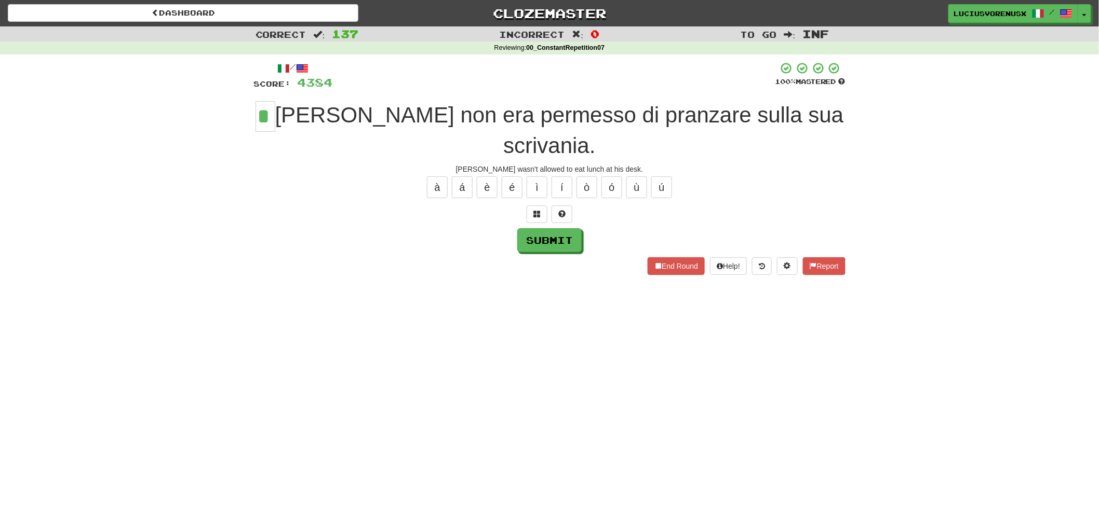
type input "*"
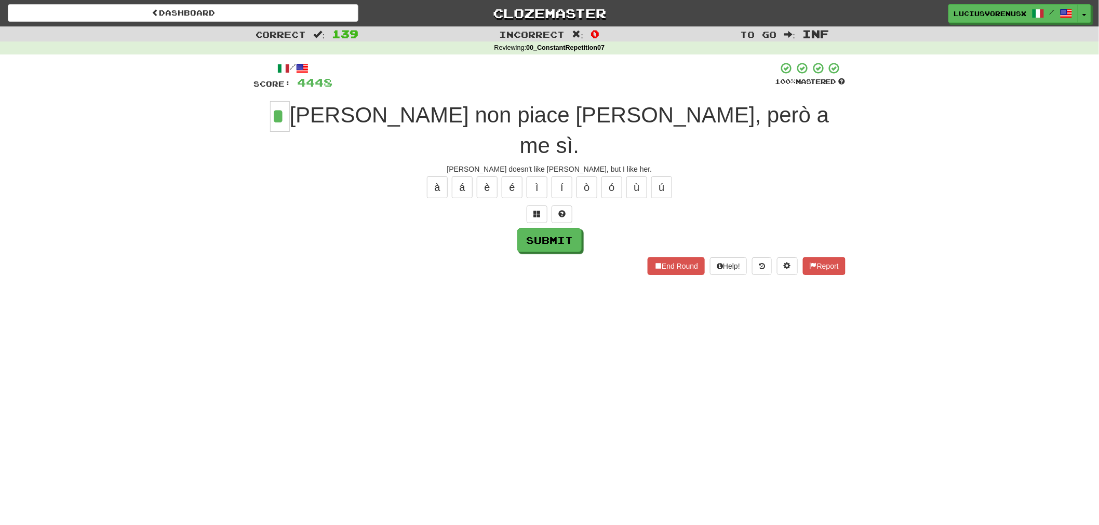
type input "*"
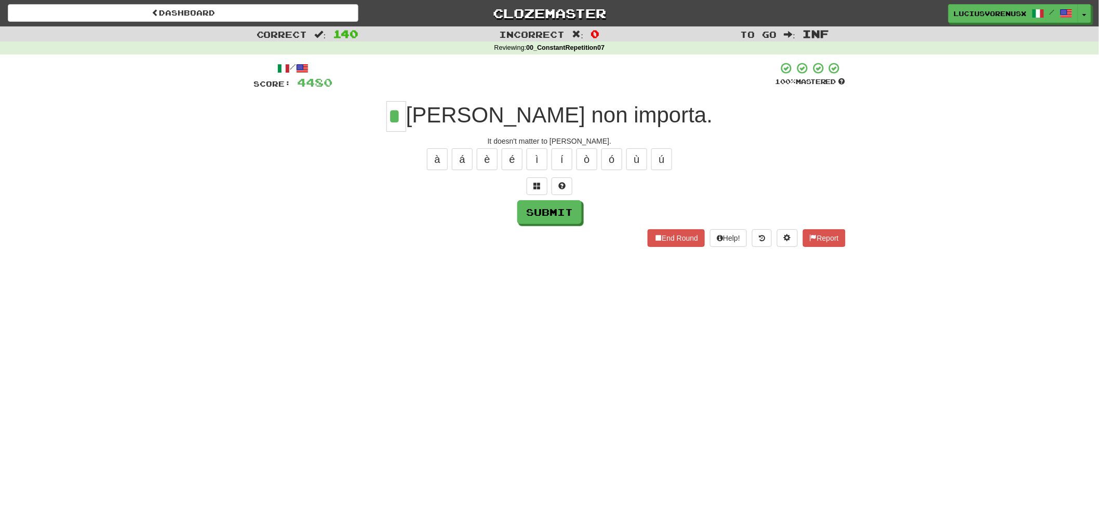
type input "*"
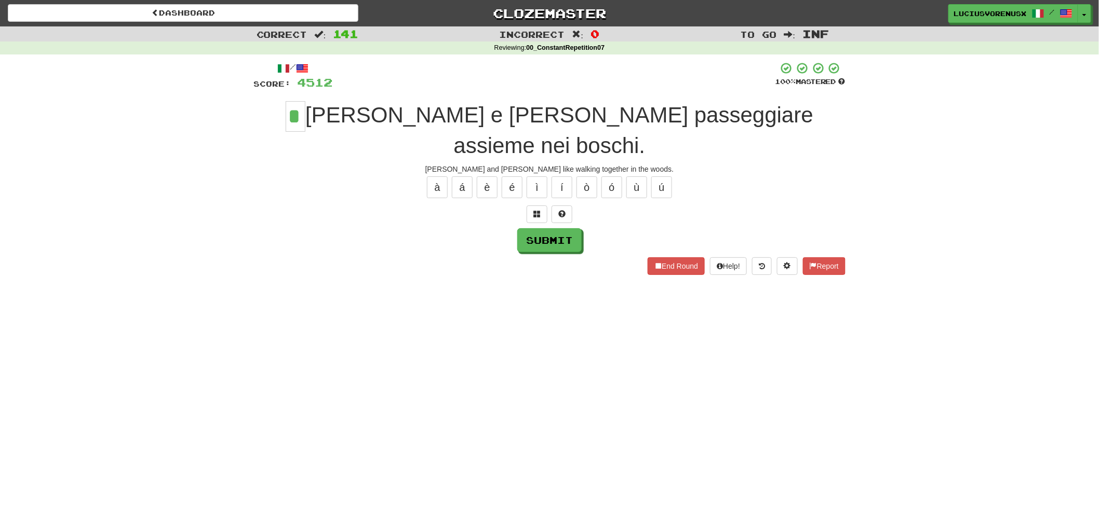
type input "*"
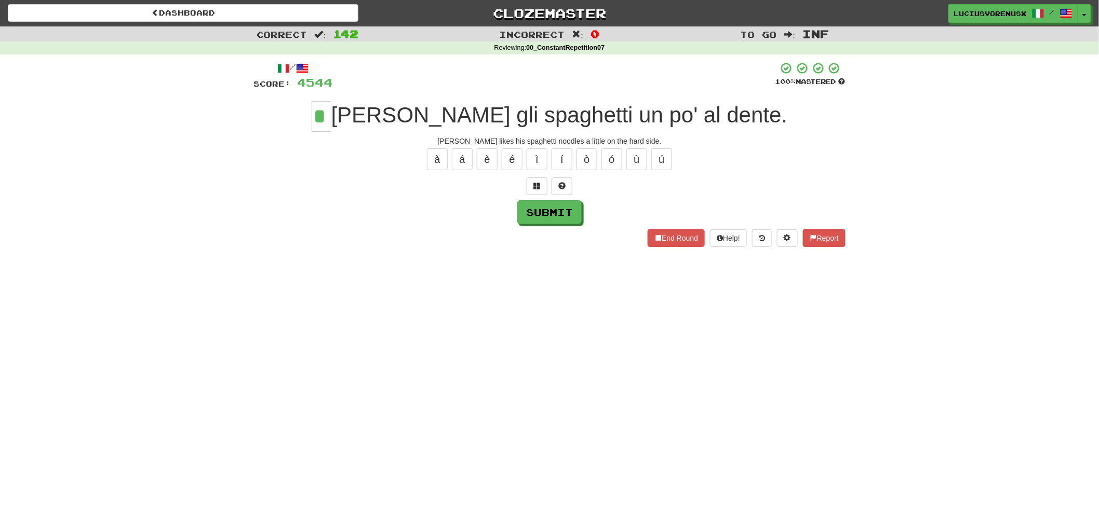
type input "*"
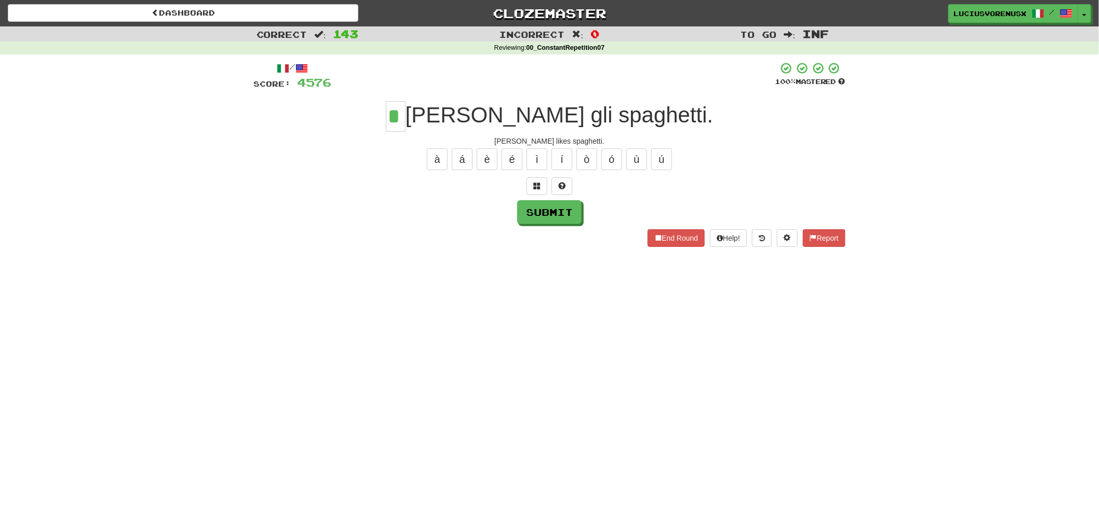
type input "*"
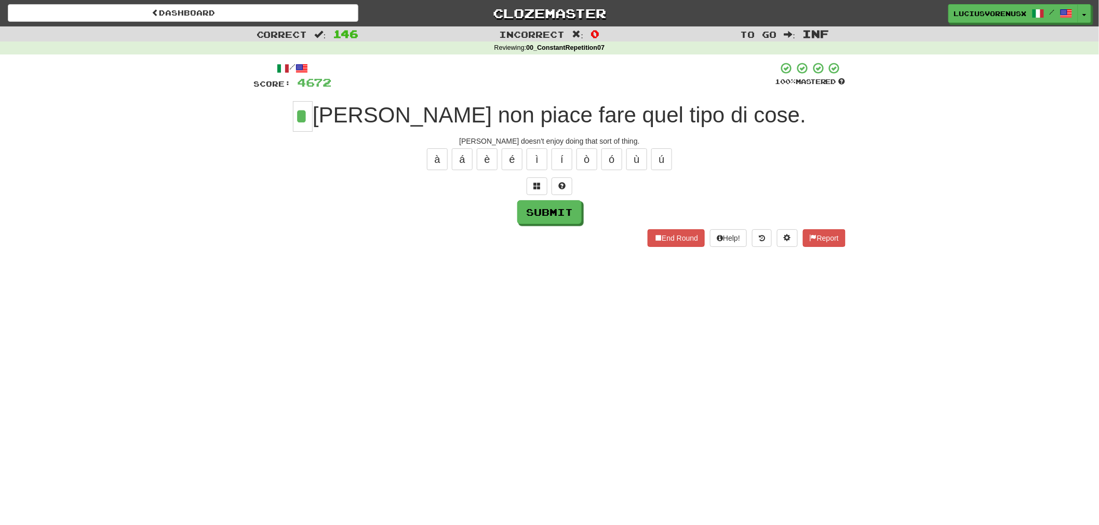
type input "*"
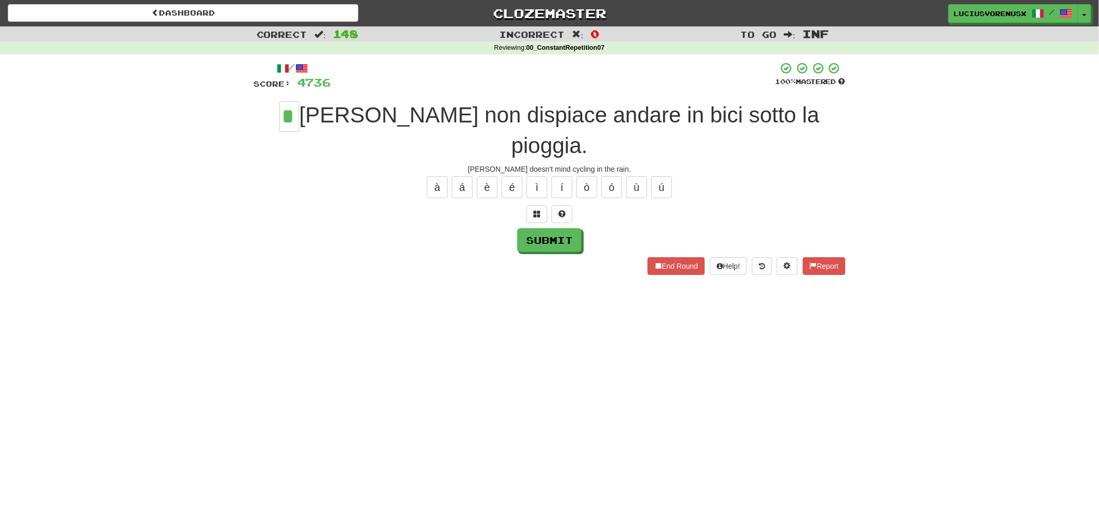
type input "*"
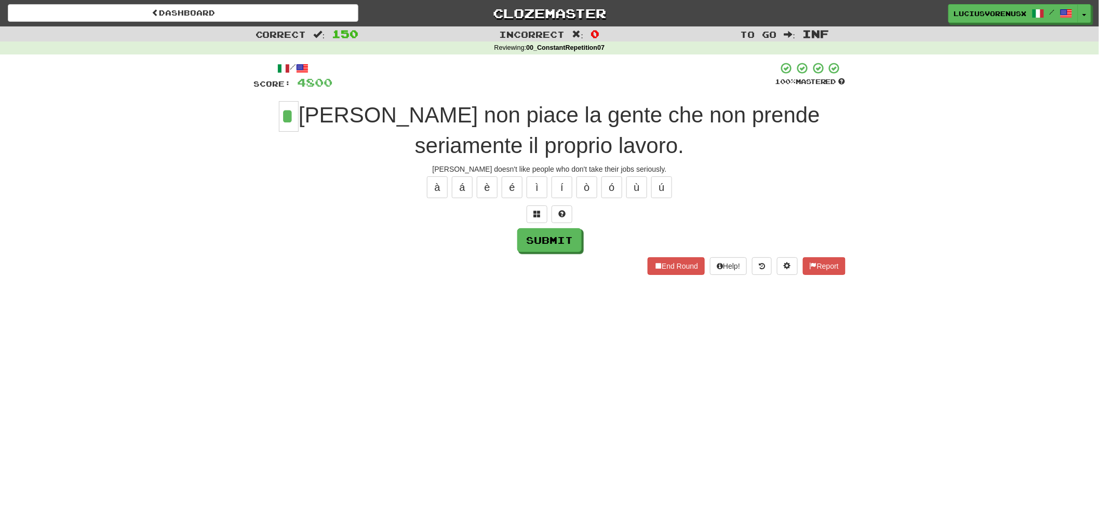
type input "*"
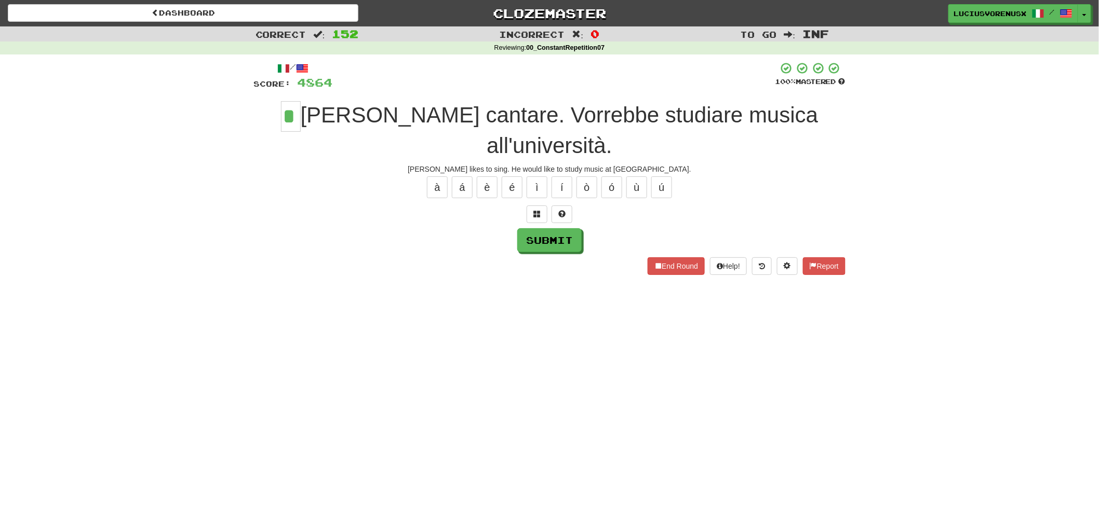
type input "*"
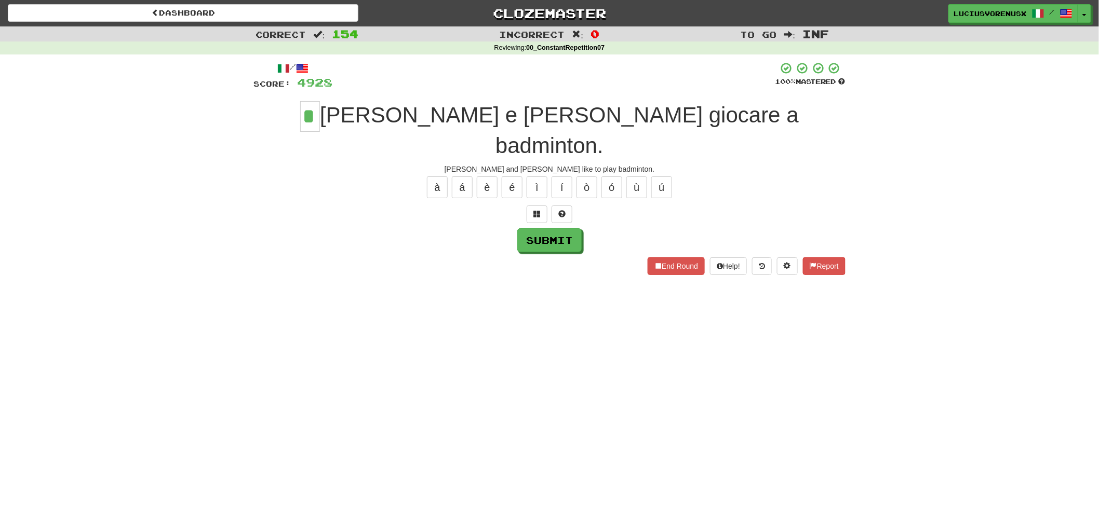
type input "*"
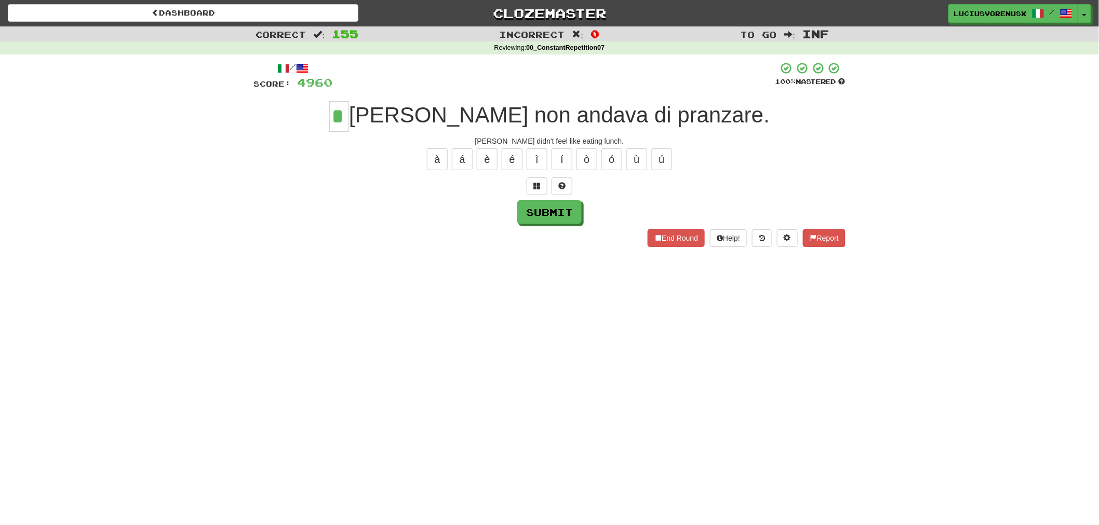
type input "*"
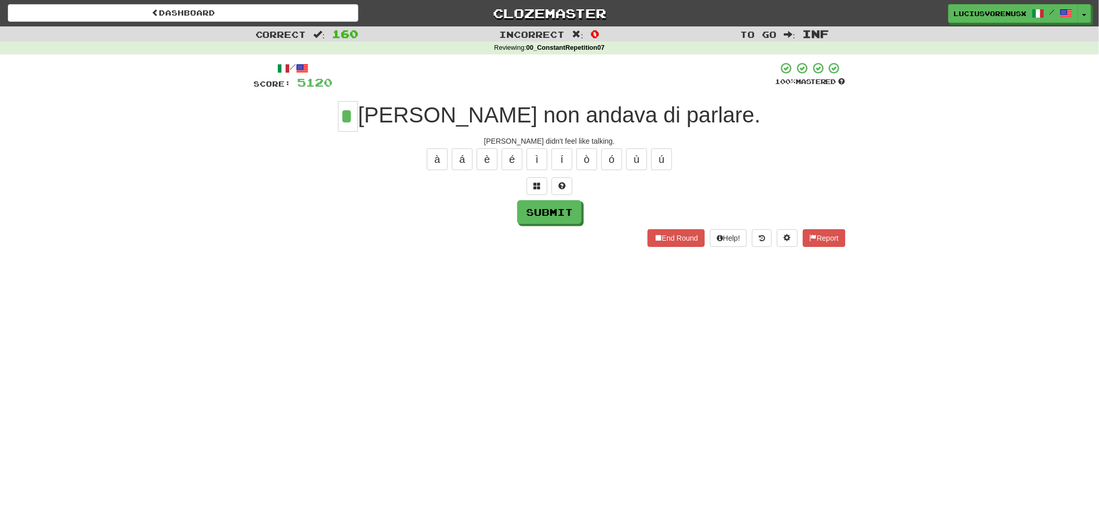
type input "*"
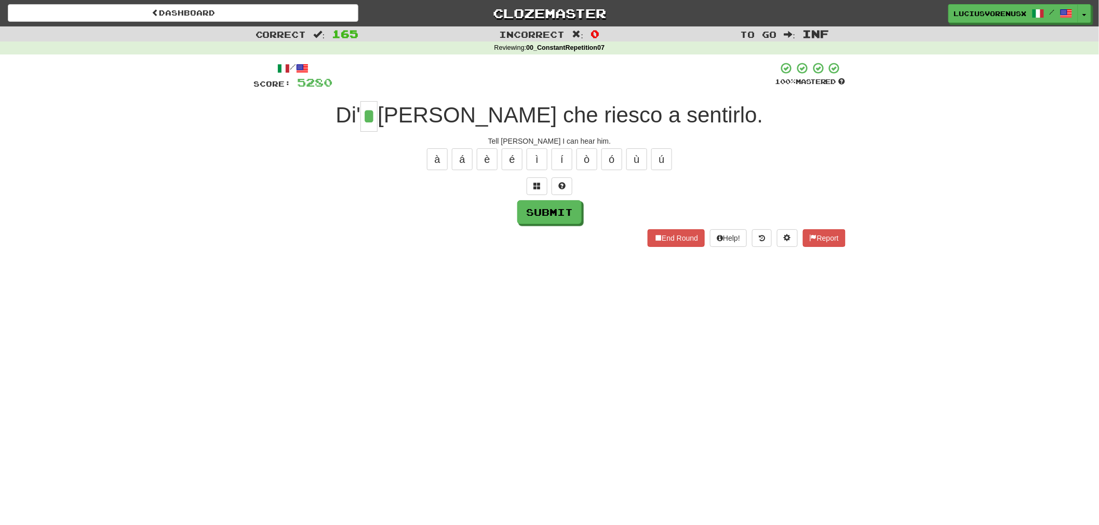
type input "*"
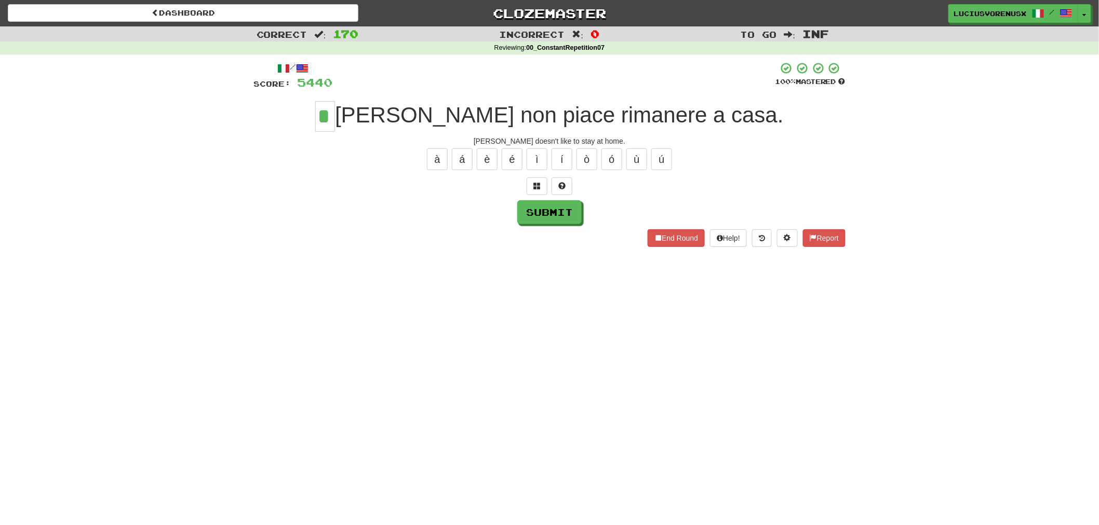
type input "*"
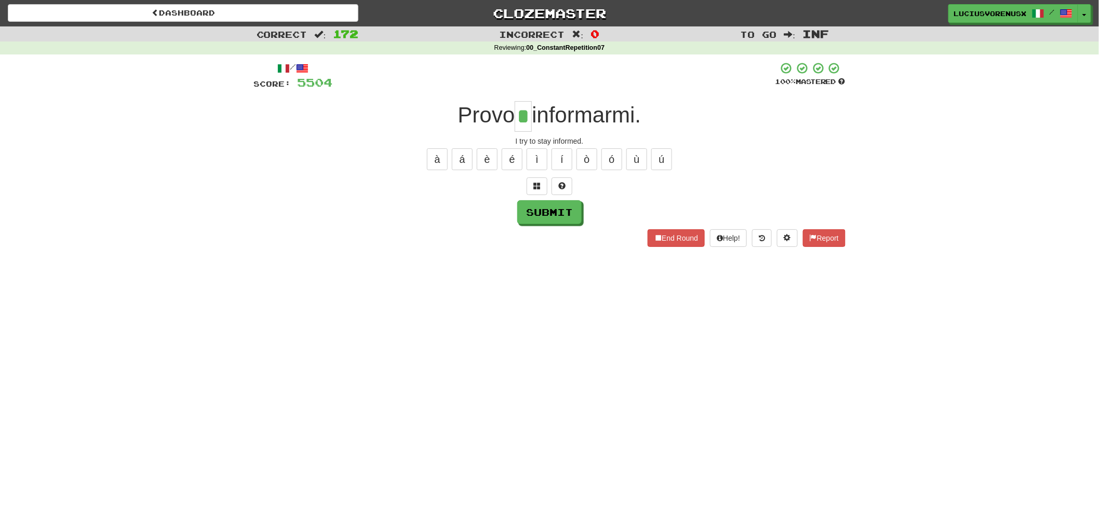
type input "*"
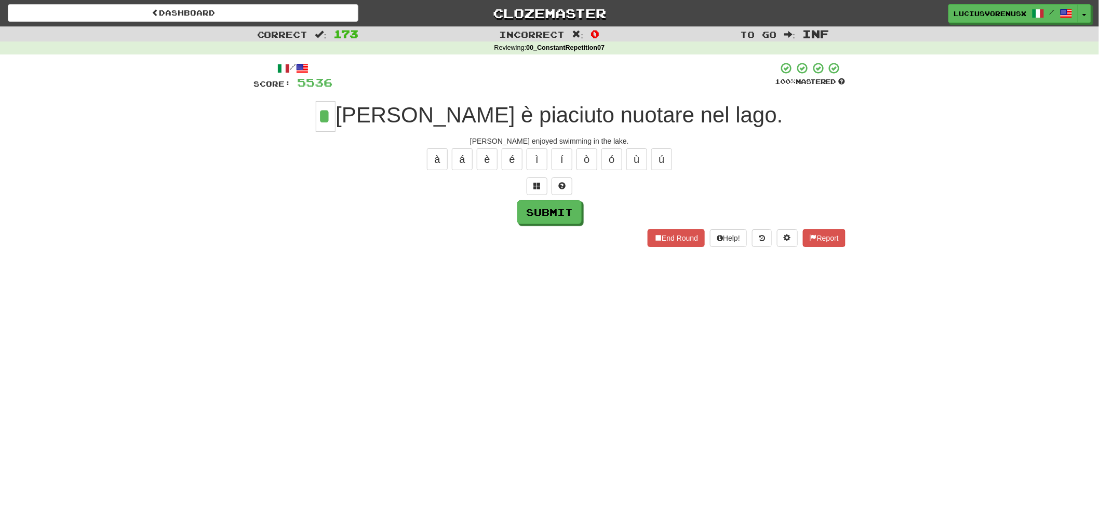
type input "*"
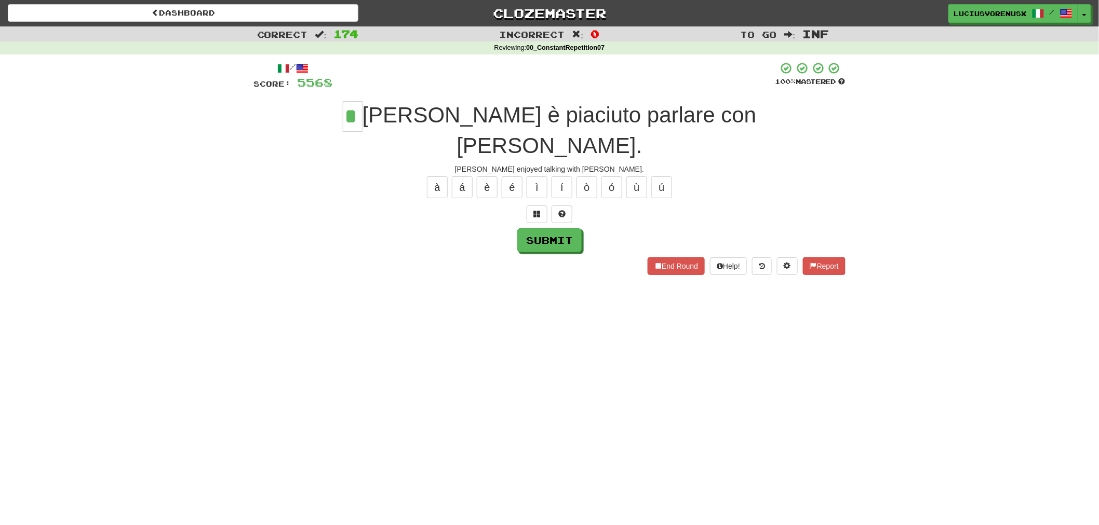
type input "*"
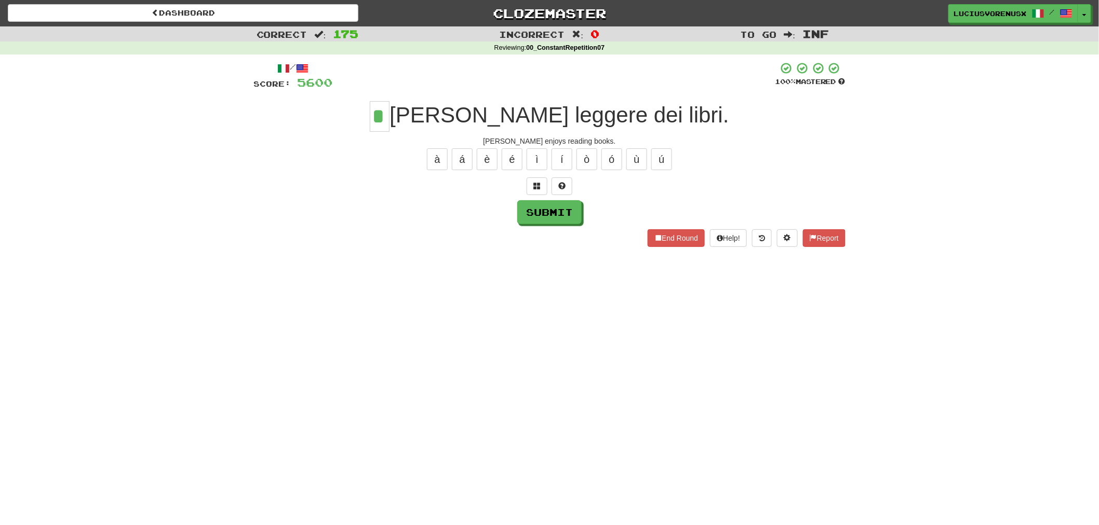
type input "*"
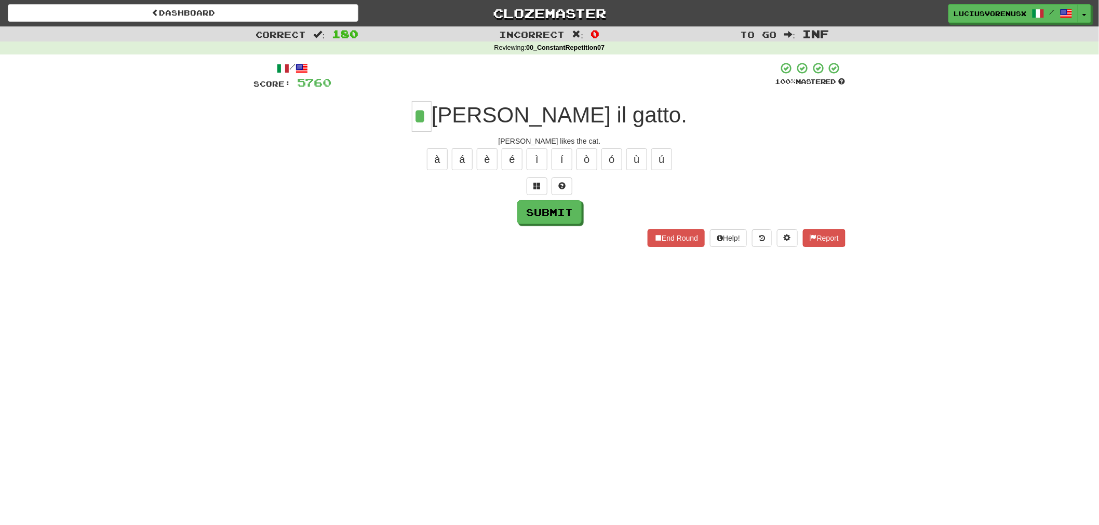
type input "*"
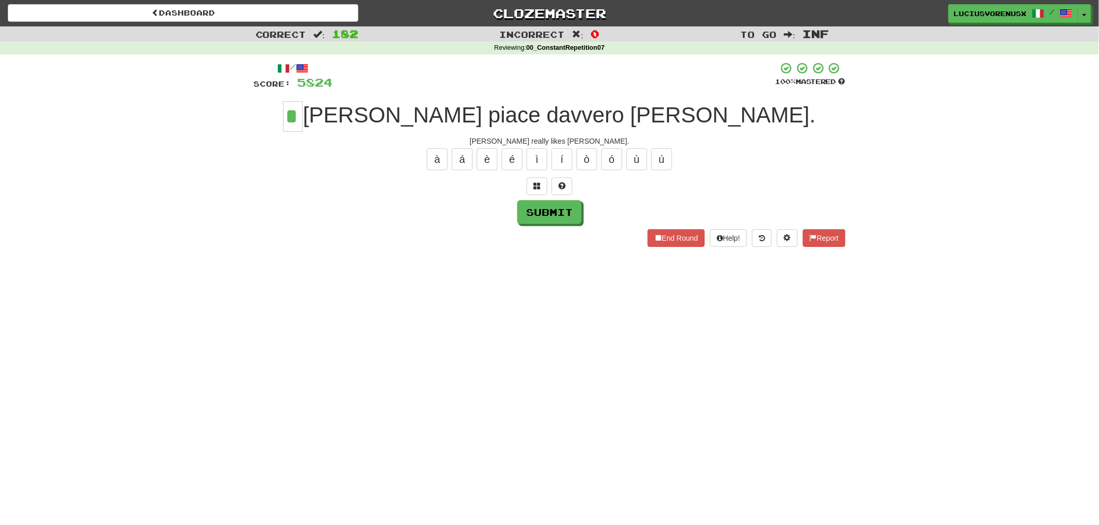
type input "*"
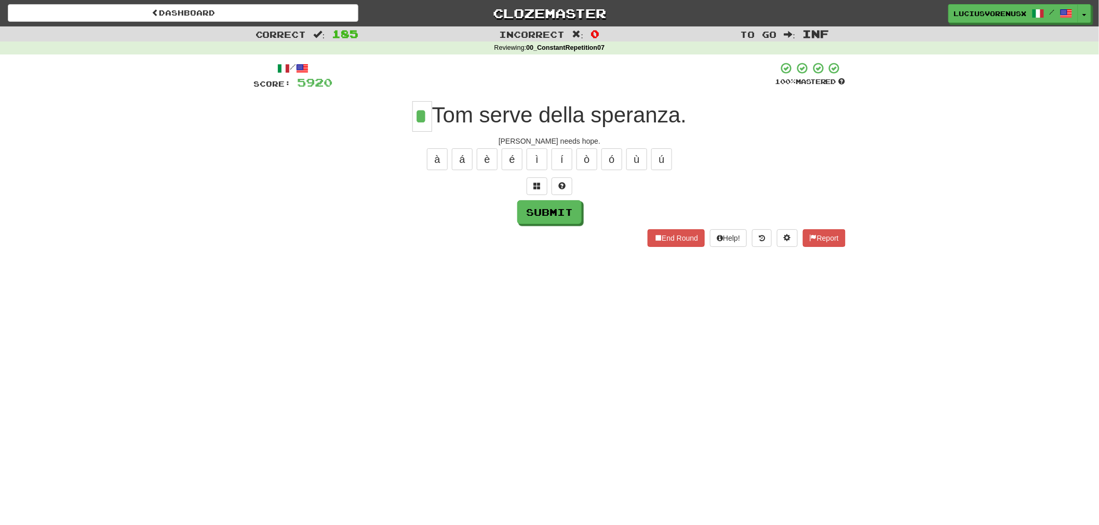
type input "*"
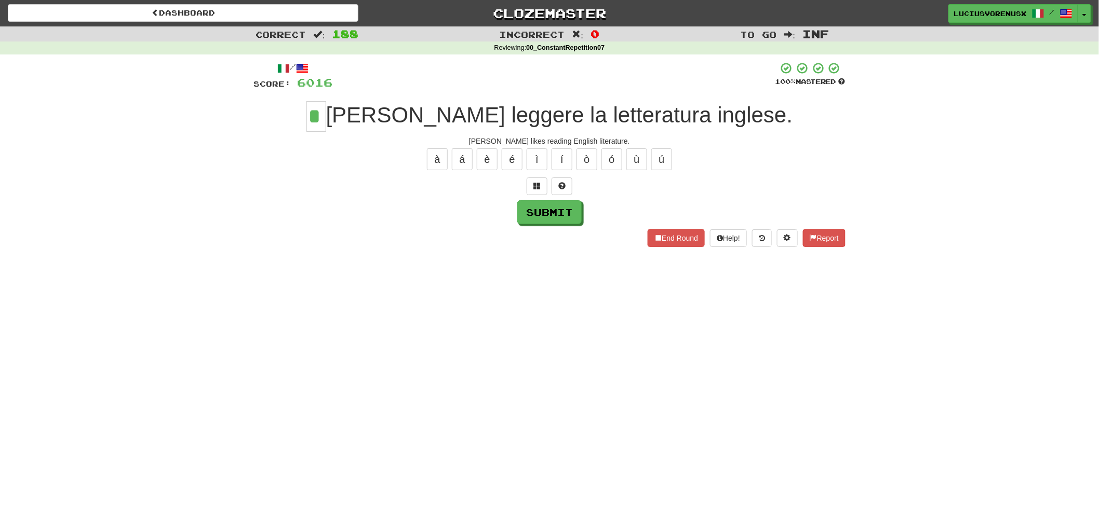
type input "*"
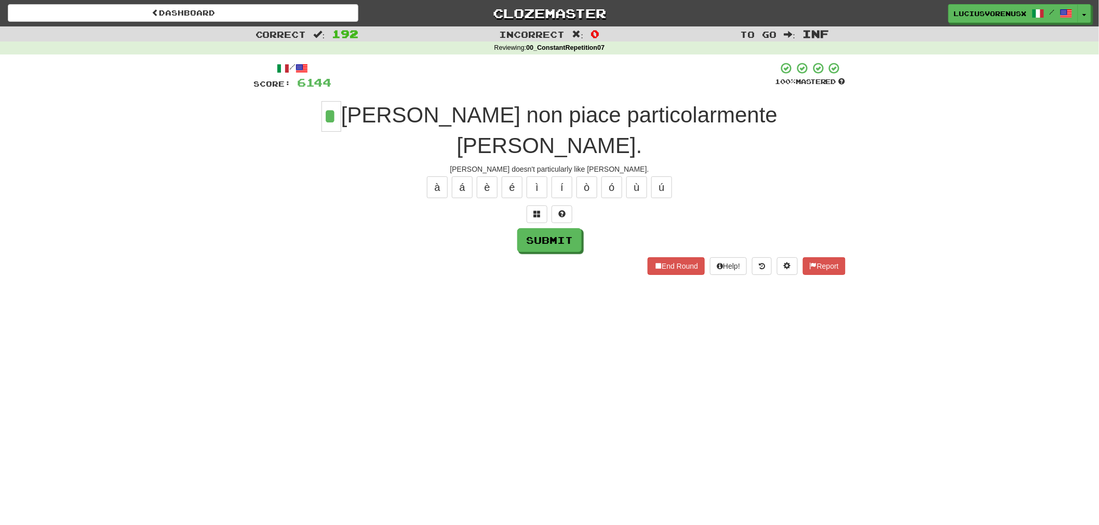
type input "*"
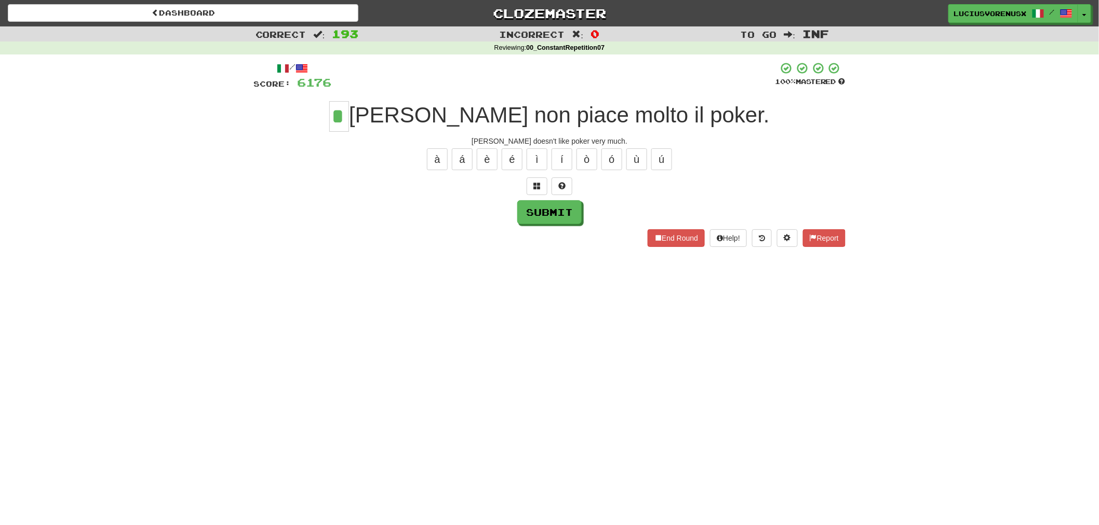
type input "*"
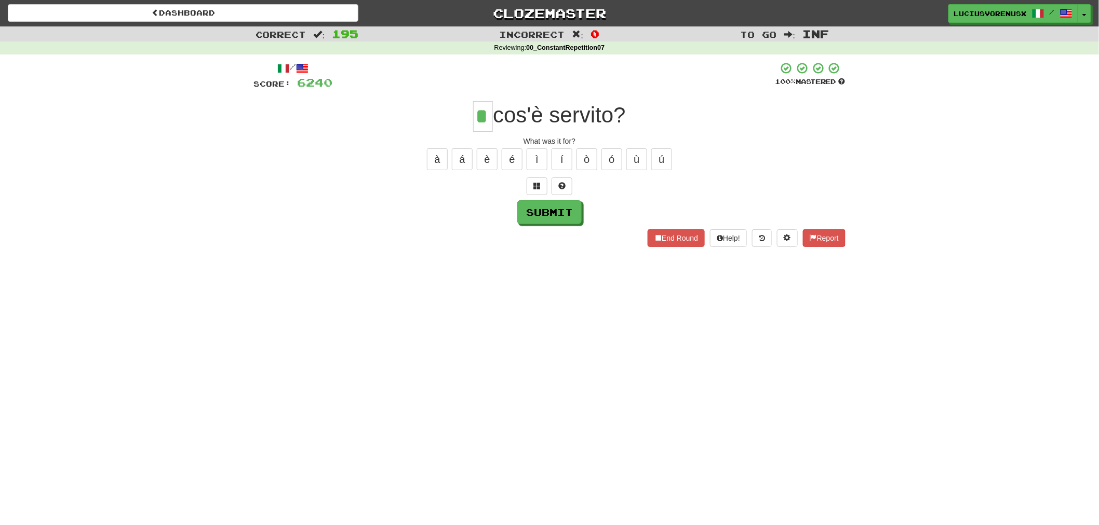
type input "*"
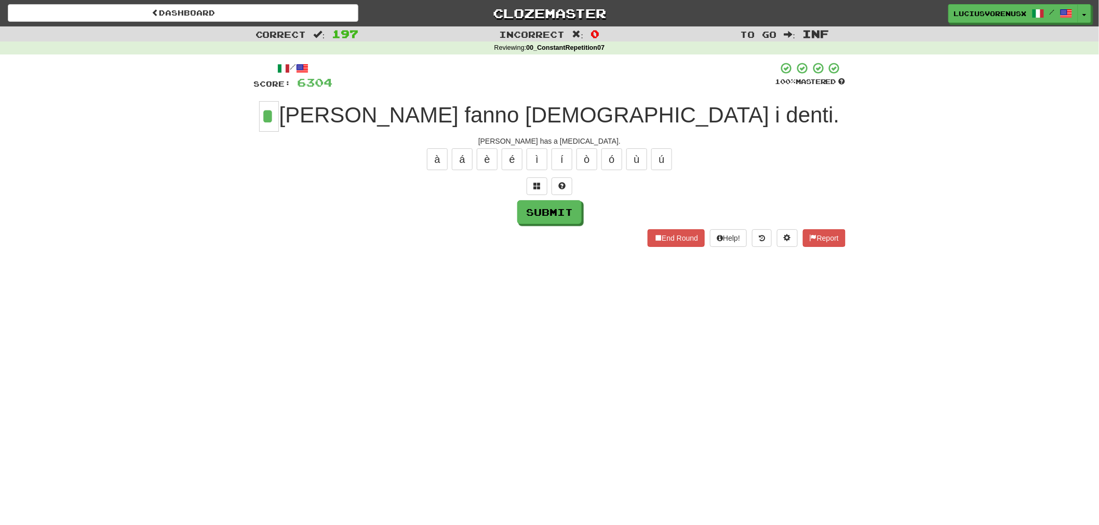
type input "*"
